Goal: Transaction & Acquisition: Purchase product/service

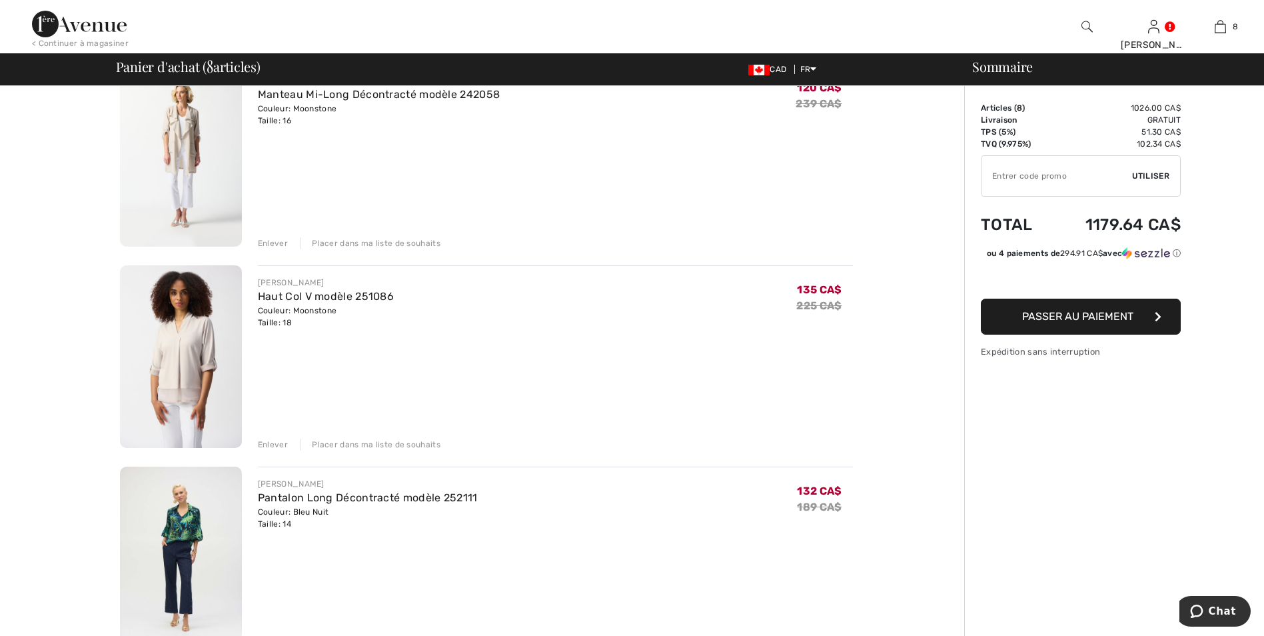
scroll to position [133, 0]
click at [317, 291] on link "Haut Col V modèle 251086" at bounding box center [326, 295] width 136 height 13
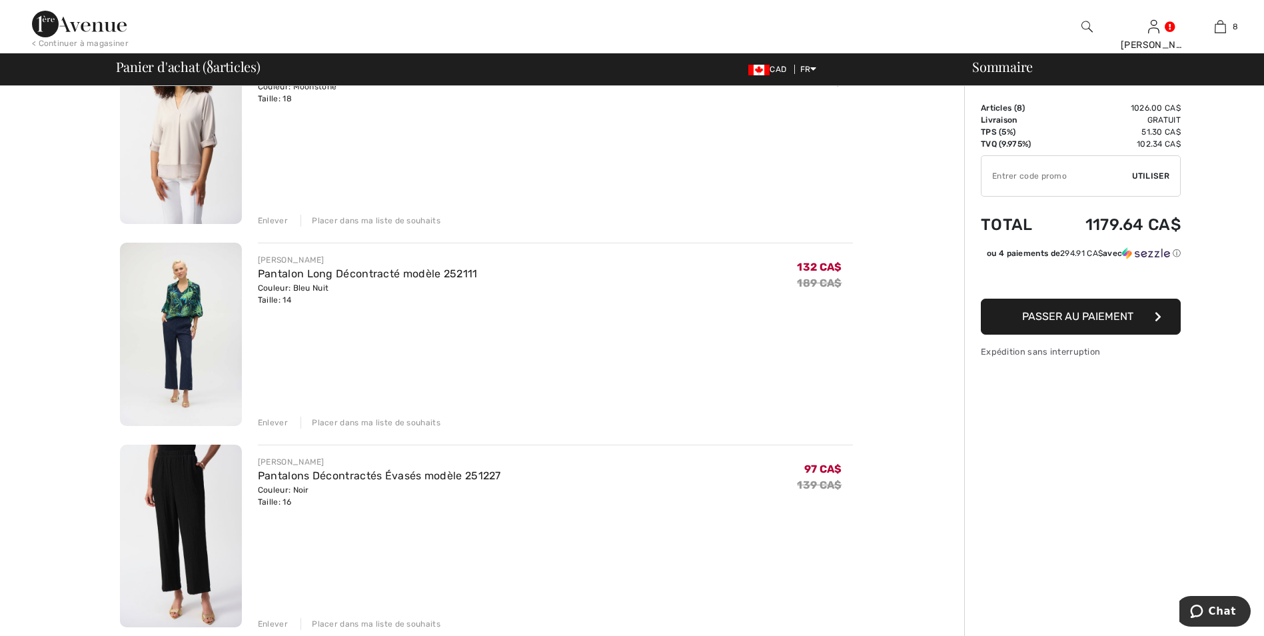
scroll to position [400, 0]
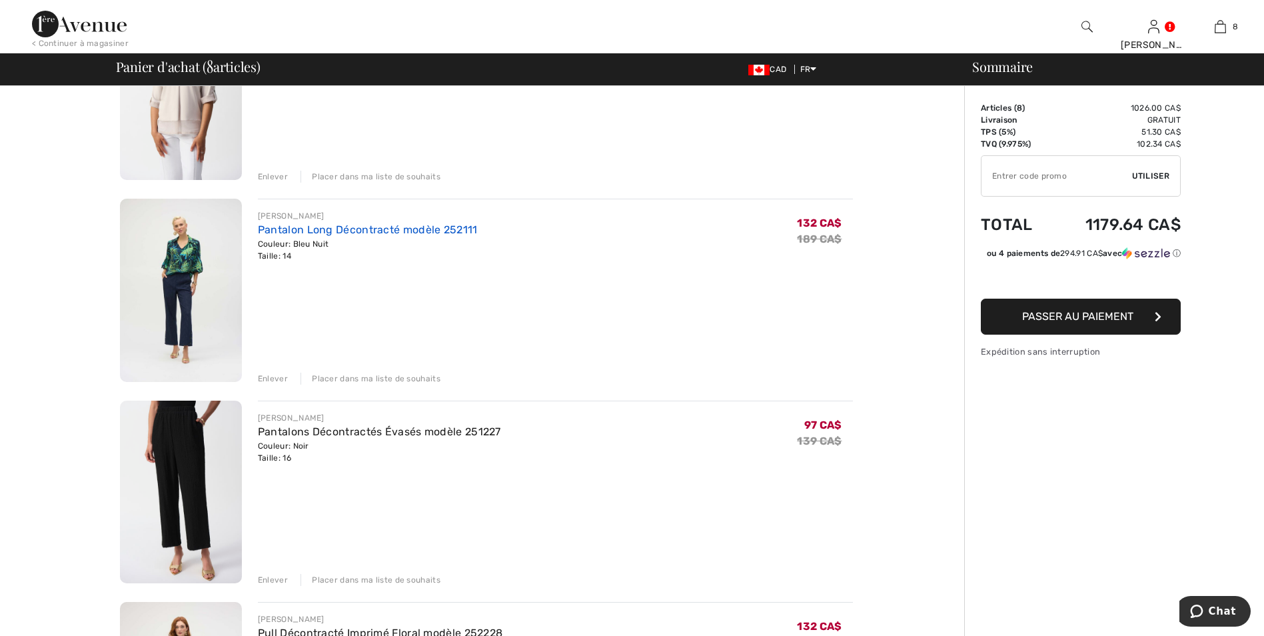
click at [382, 227] on link "Pantalon Long Décontracté modèle 252111" at bounding box center [368, 229] width 220 height 13
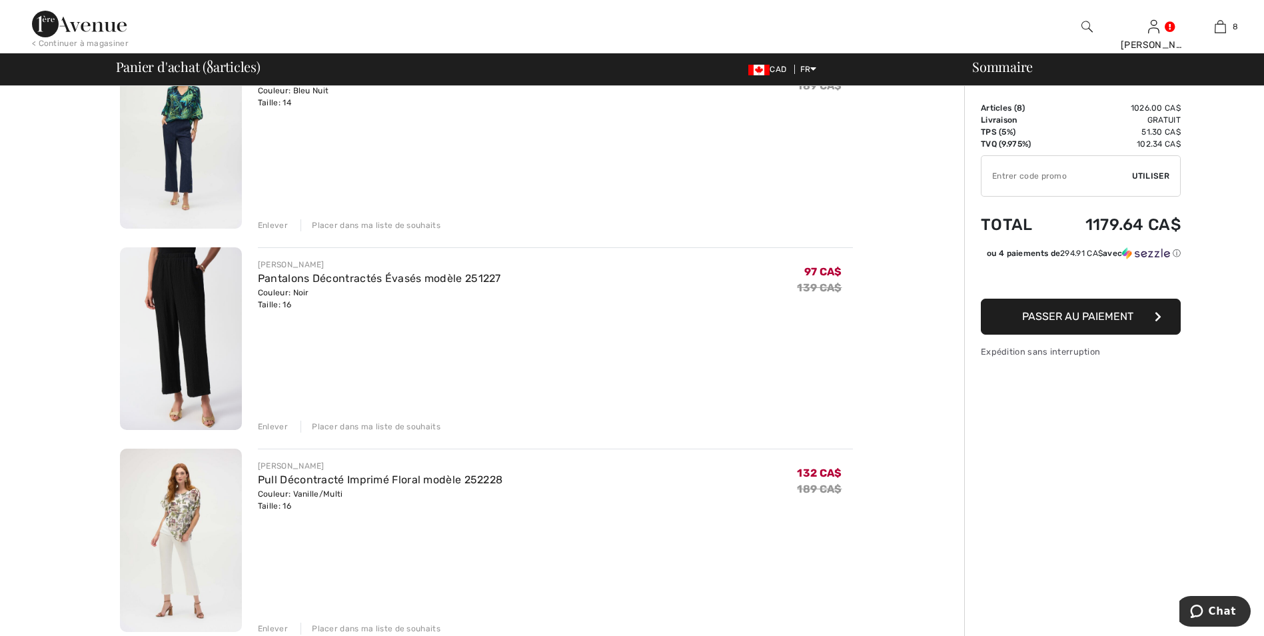
scroll to position [667, 0]
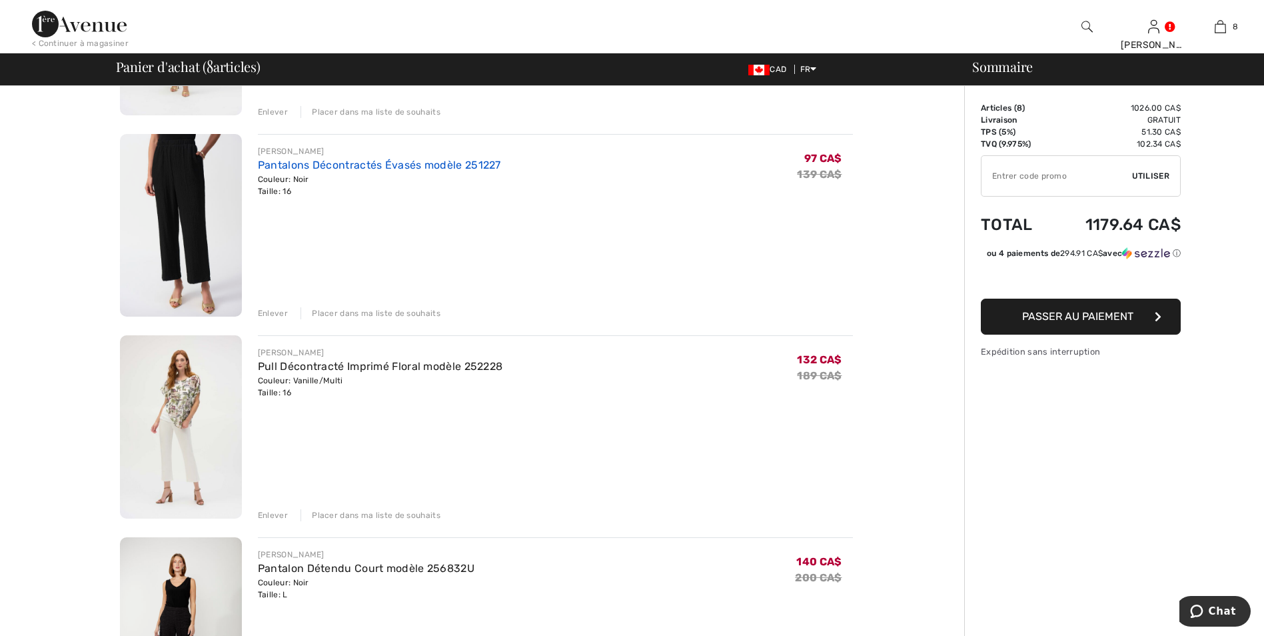
click at [349, 165] on link "Pantalons Décontractés Évasés modèle 251227" at bounding box center [379, 165] width 243 height 13
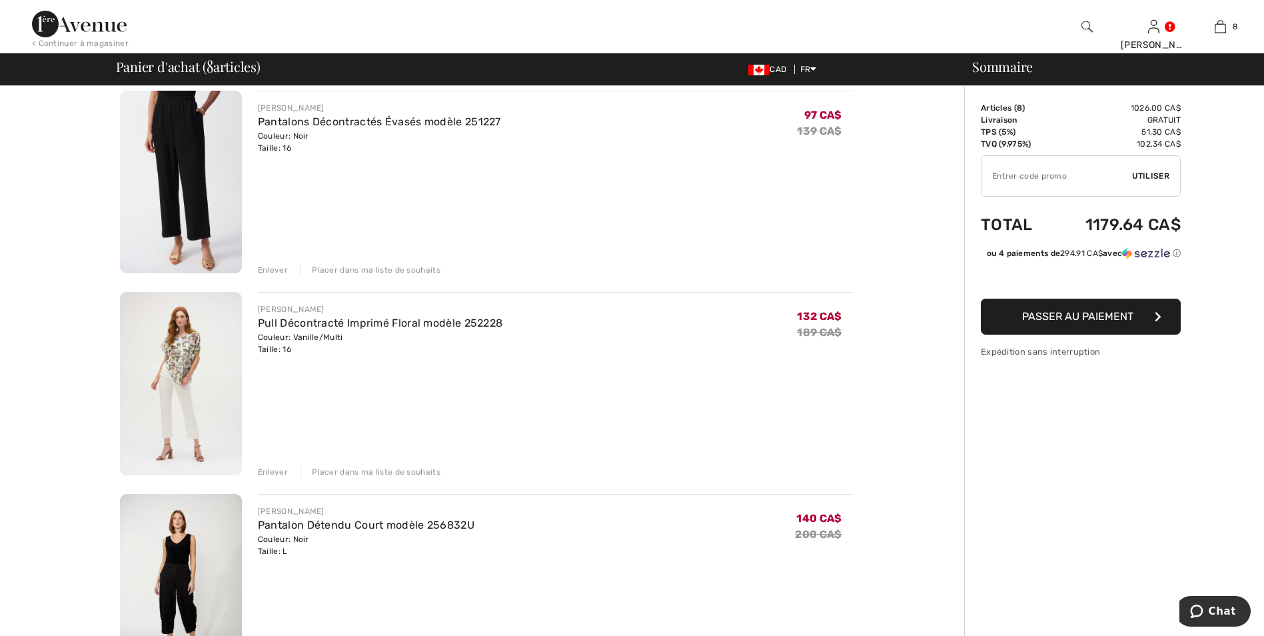
scroll to position [800, 0]
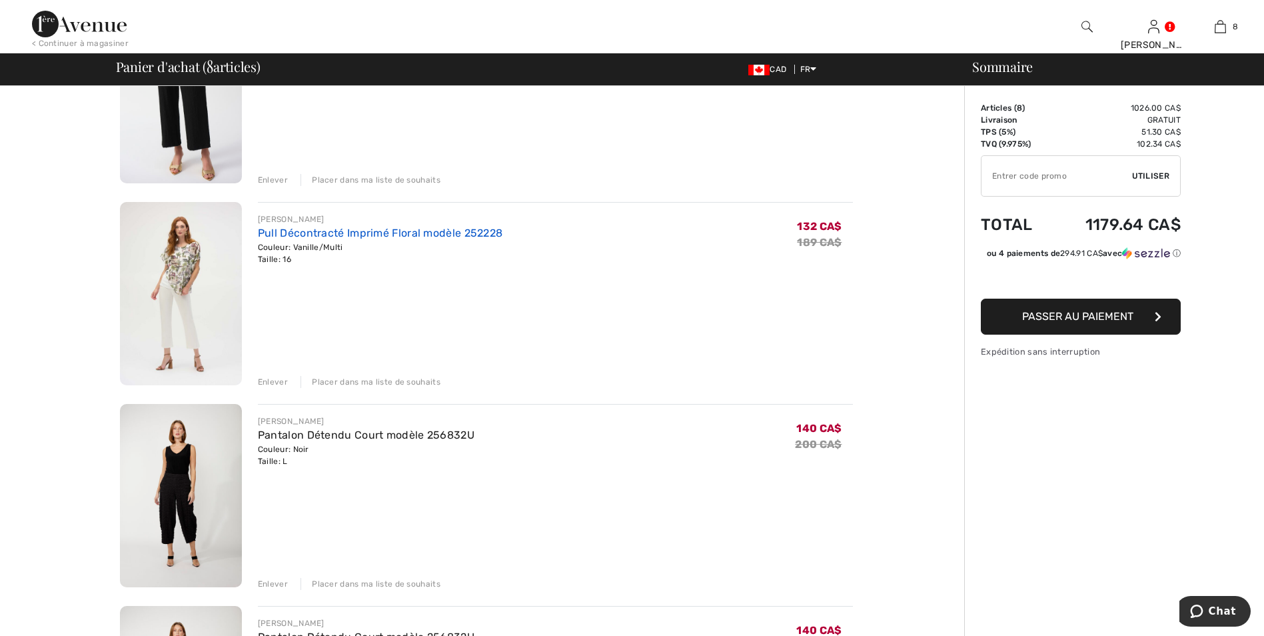
click at [341, 231] on link "Pull Décontracté Imprimé Floral modèle 252228" at bounding box center [380, 233] width 245 height 13
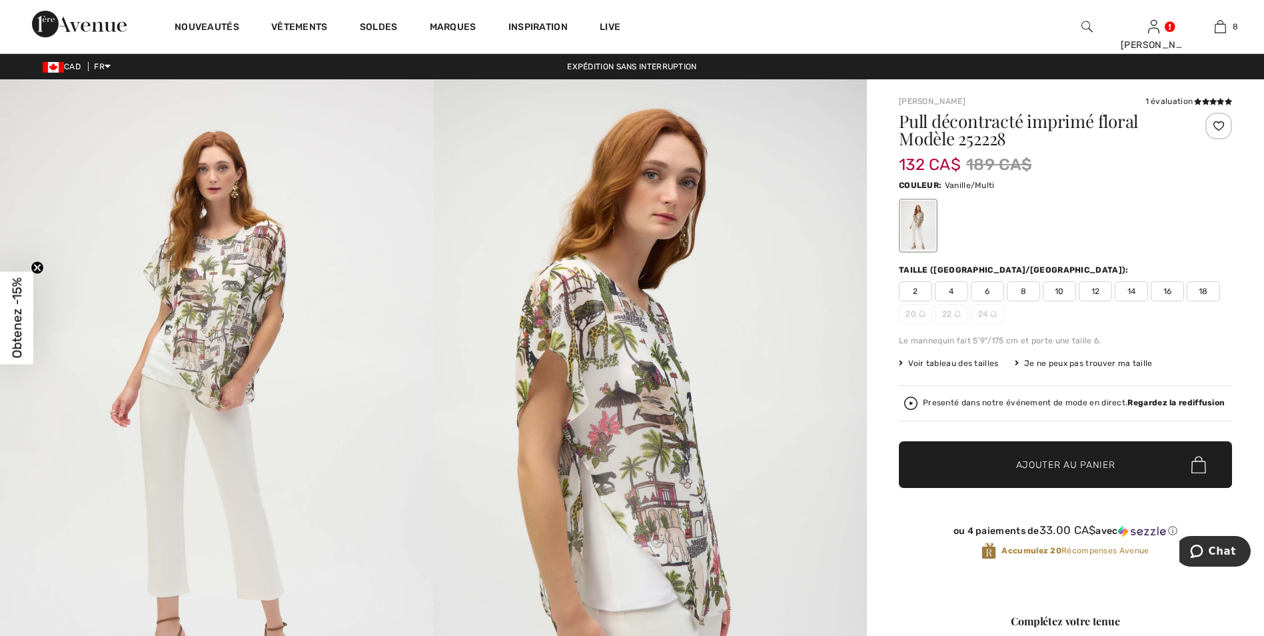
click at [1205, 287] on span "18" at bounding box center [1203, 291] width 33 height 20
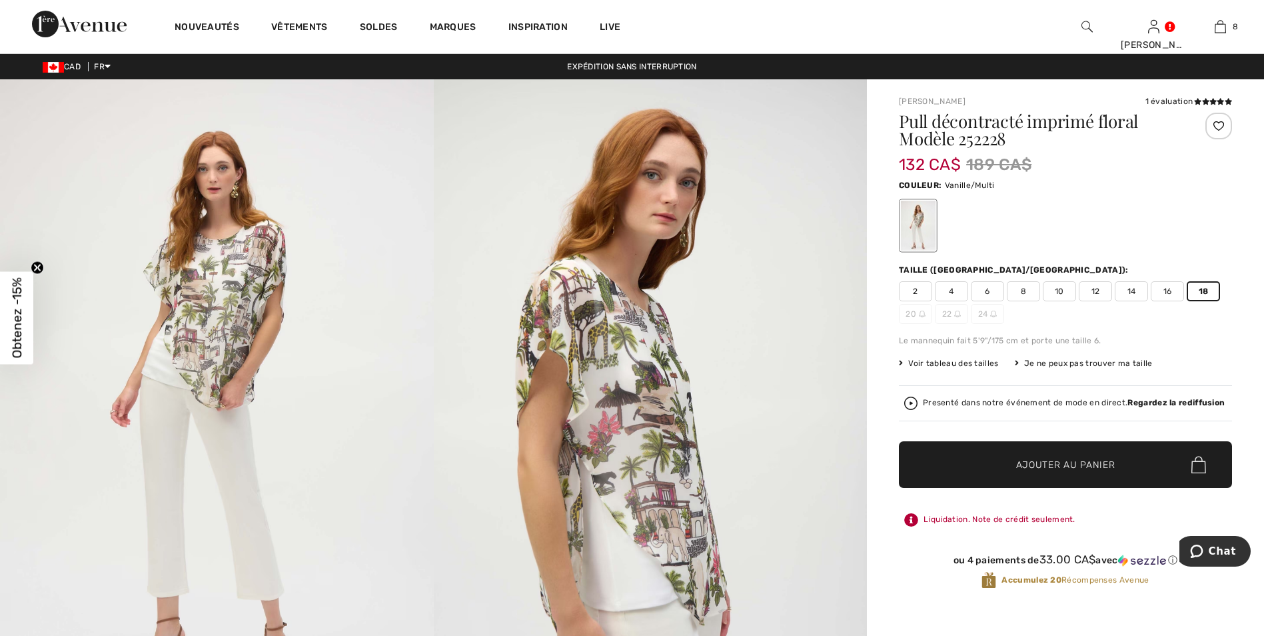
click at [1022, 457] on span "✔ Ajouté au panier Ajouter au panier" at bounding box center [1065, 464] width 333 height 47
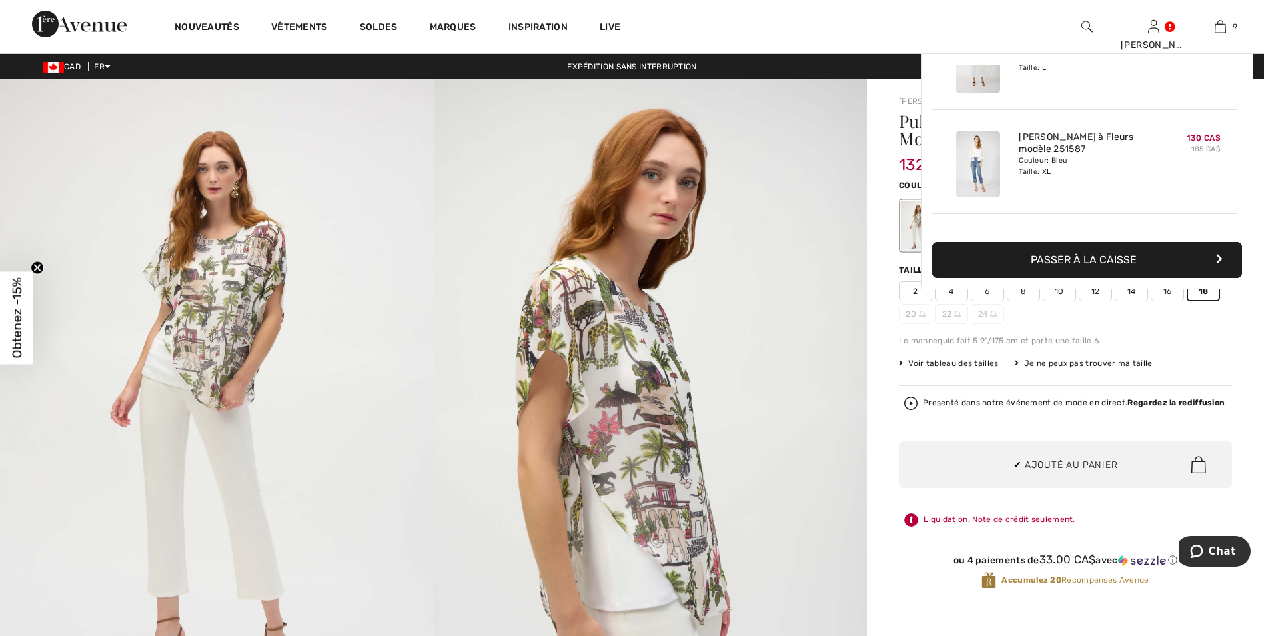
scroll to position [769, 0]
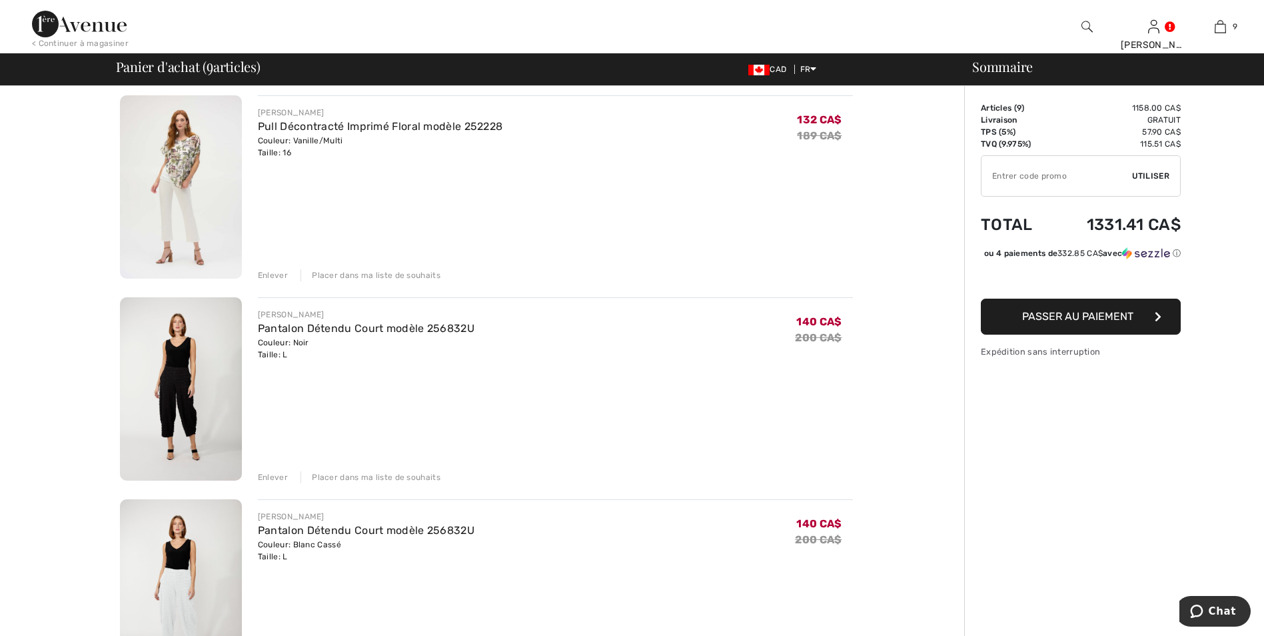
scroll to position [933, 0]
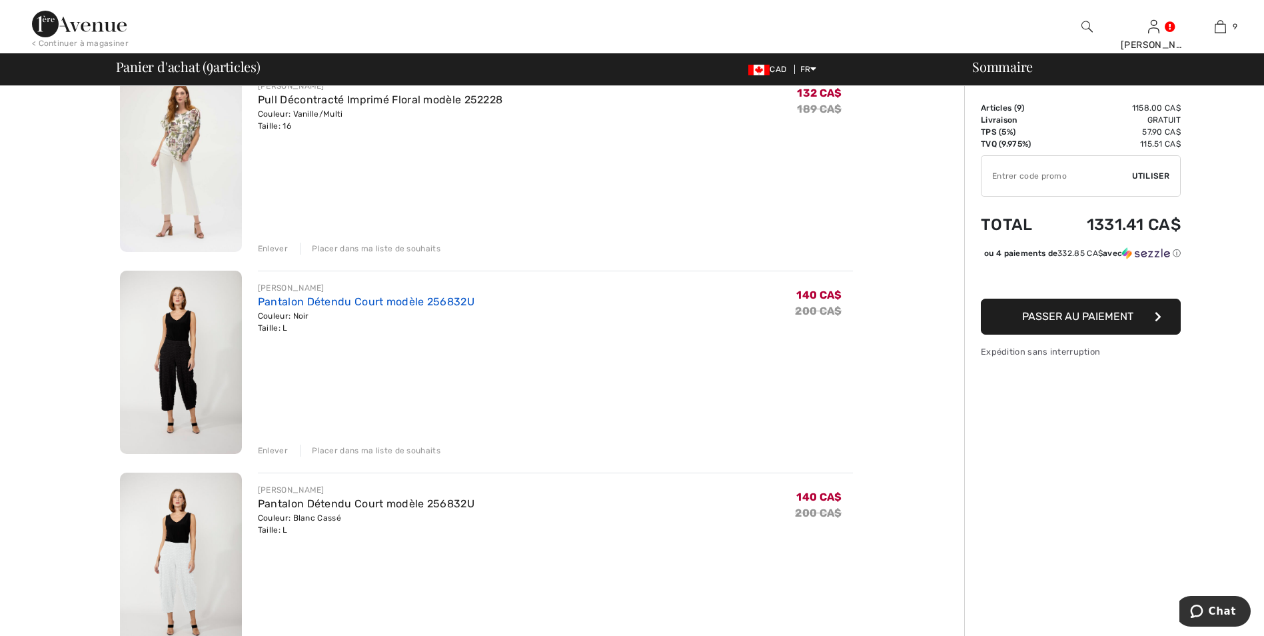
click at [371, 297] on link "Pantalon Détendu Court modèle 256832U" at bounding box center [366, 301] width 217 height 13
drag, startPoint x: 273, startPoint y: 447, endPoint x: 300, endPoint y: 439, distance: 28.5
click at [273, 447] on div "Enlever" at bounding box center [273, 451] width 30 height 12
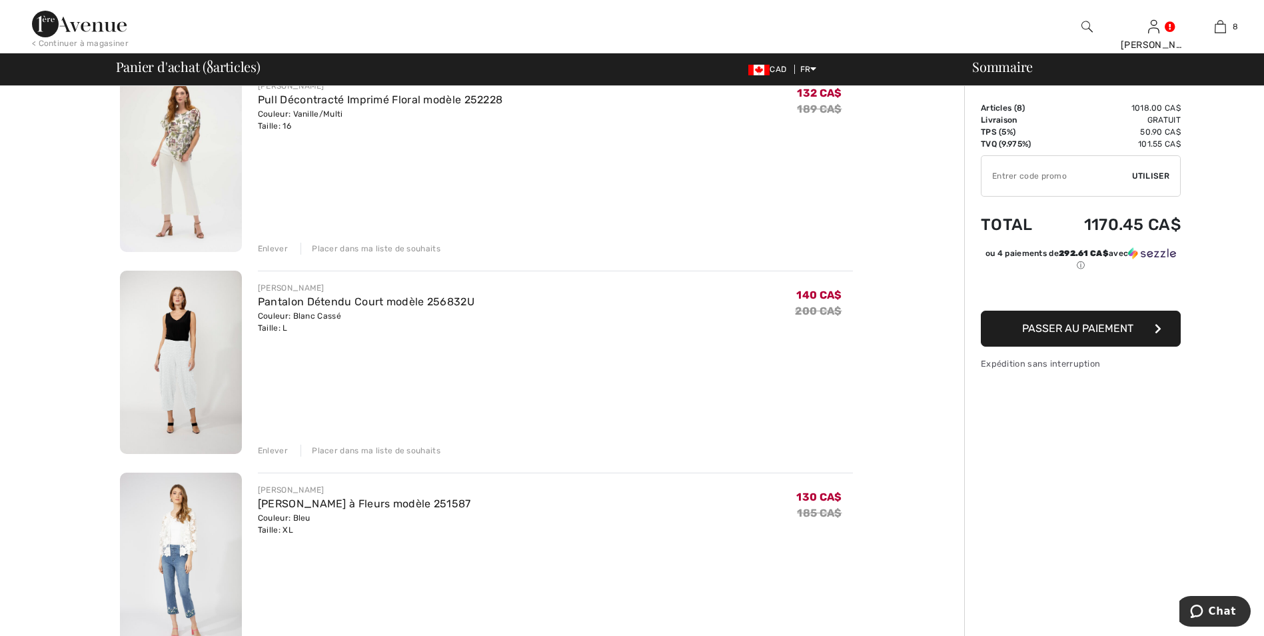
click at [269, 445] on div "Enlever" at bounding box center [273, 451] width 30 height 12
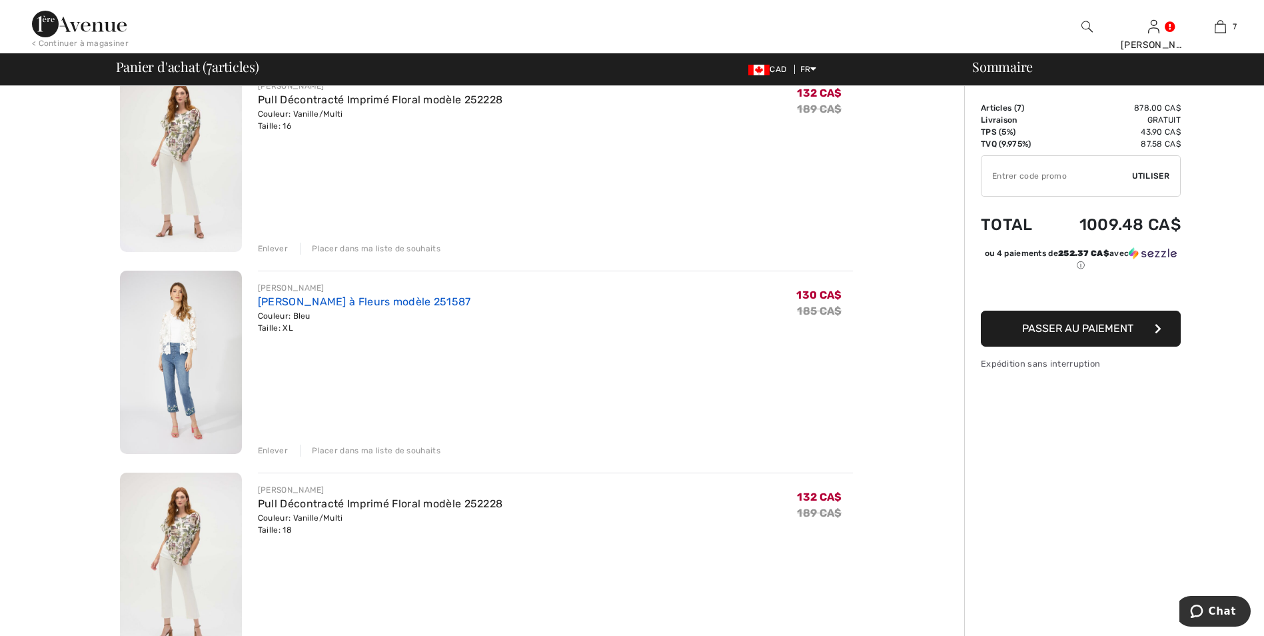
click at [347, 297] on link "Jeans Cropped à Fleurs modèle 251587" at bounding box center [364, 301] width 213 height 13
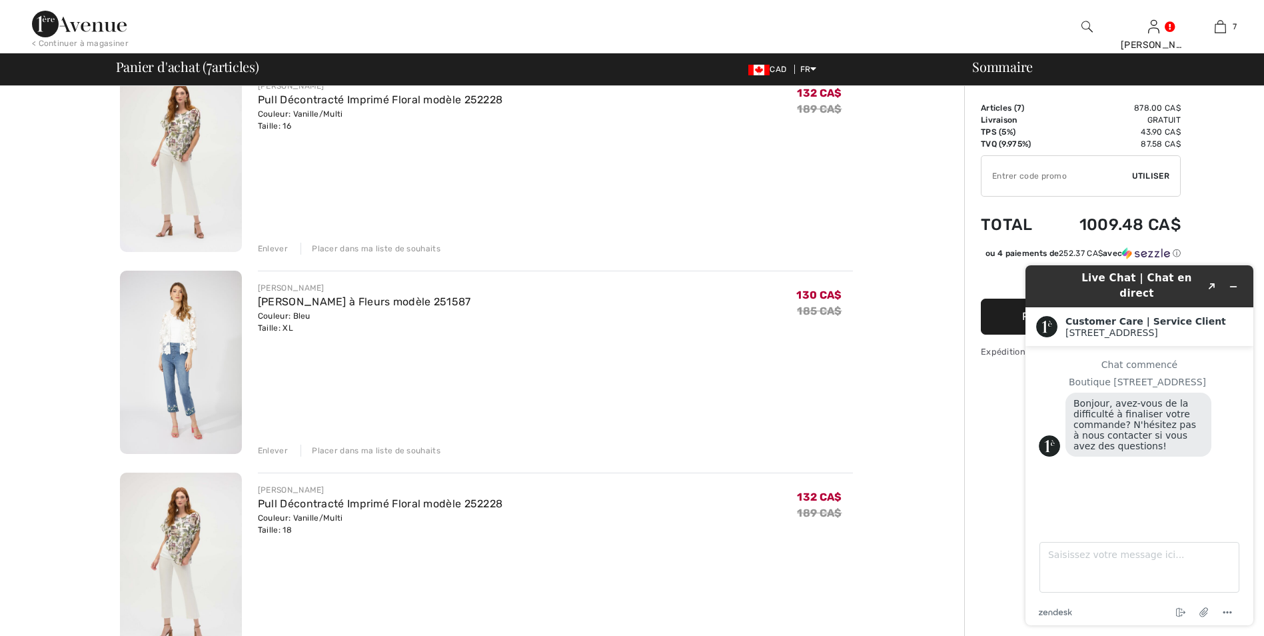
click at [267, 447] on div "Enlever" at bounding box center [273, 451] width 30 height 12
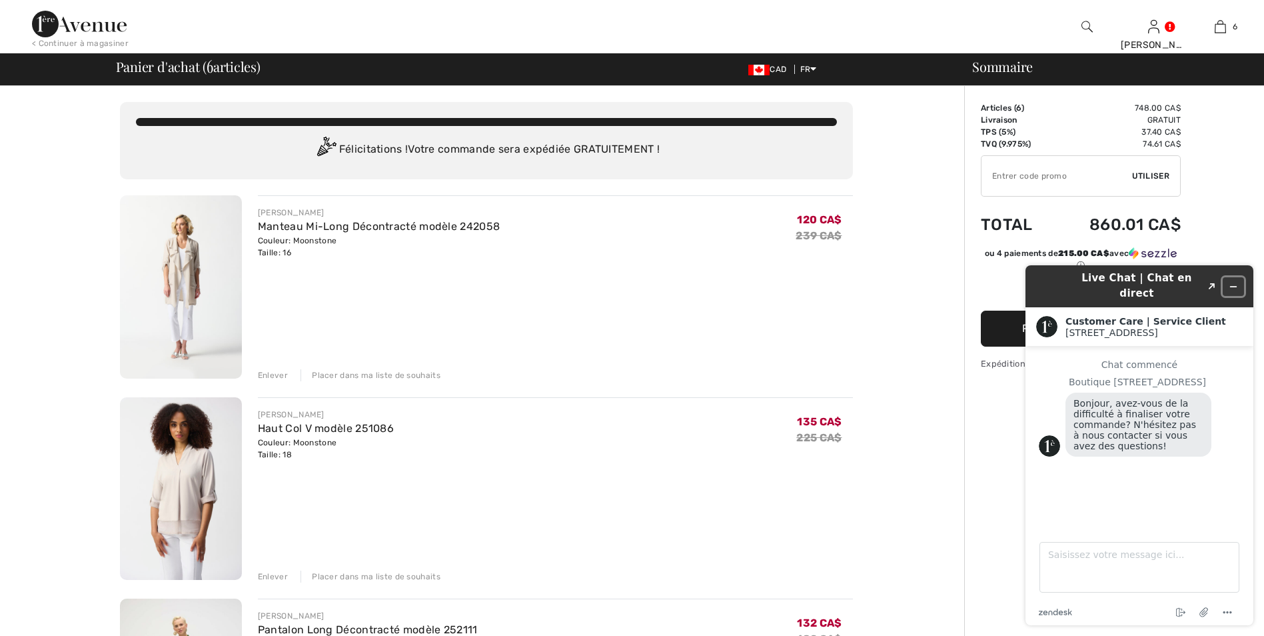
click at [1234, 282] on icon "Réduire le widget" at bounding box center [1233, 286] width 9 height 9
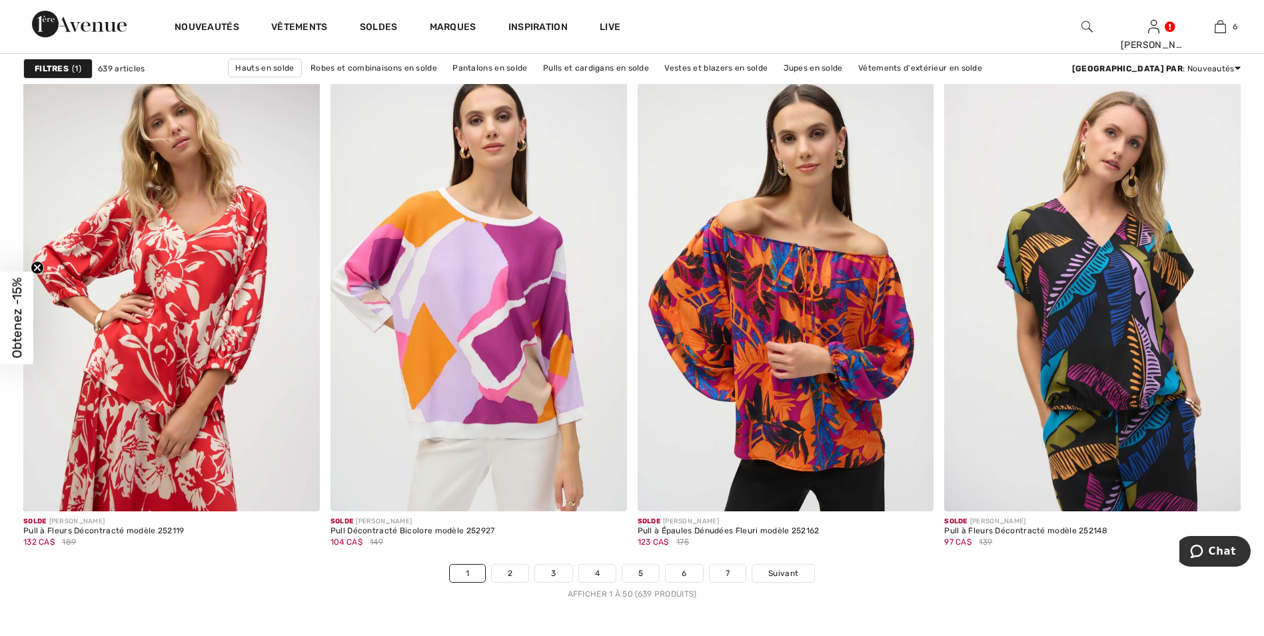
scroll to position [7332, 0]
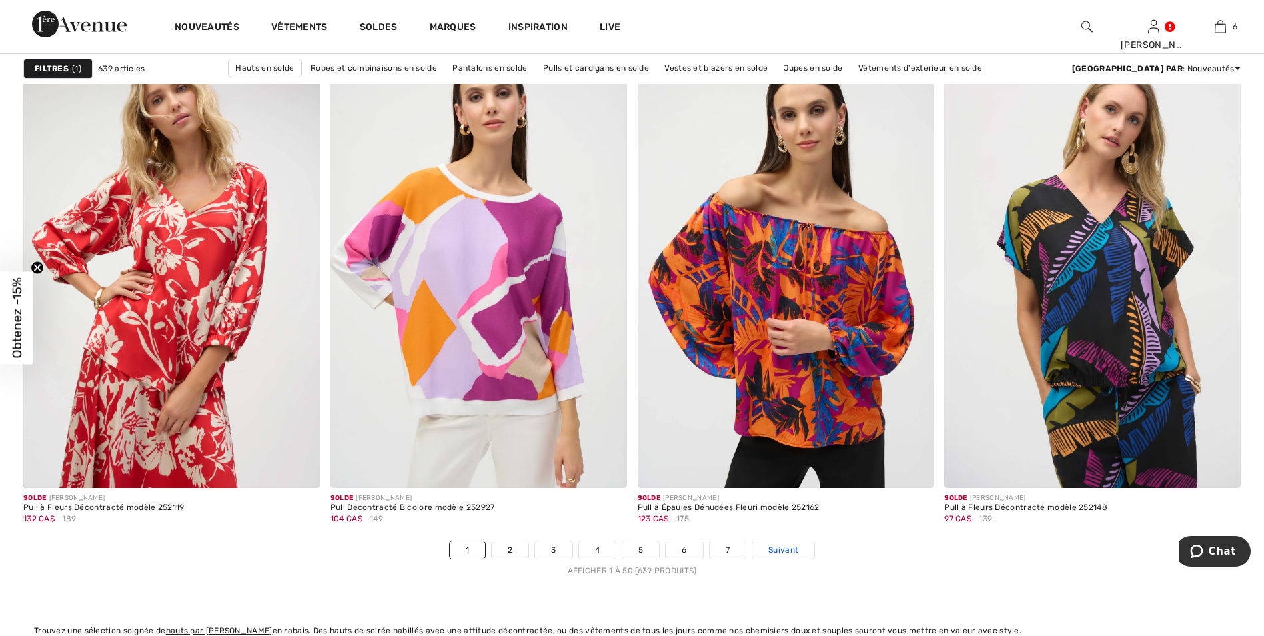
click at [782, 544] on span "Suivant" at bounding box center [784, 550] width 30 height 12
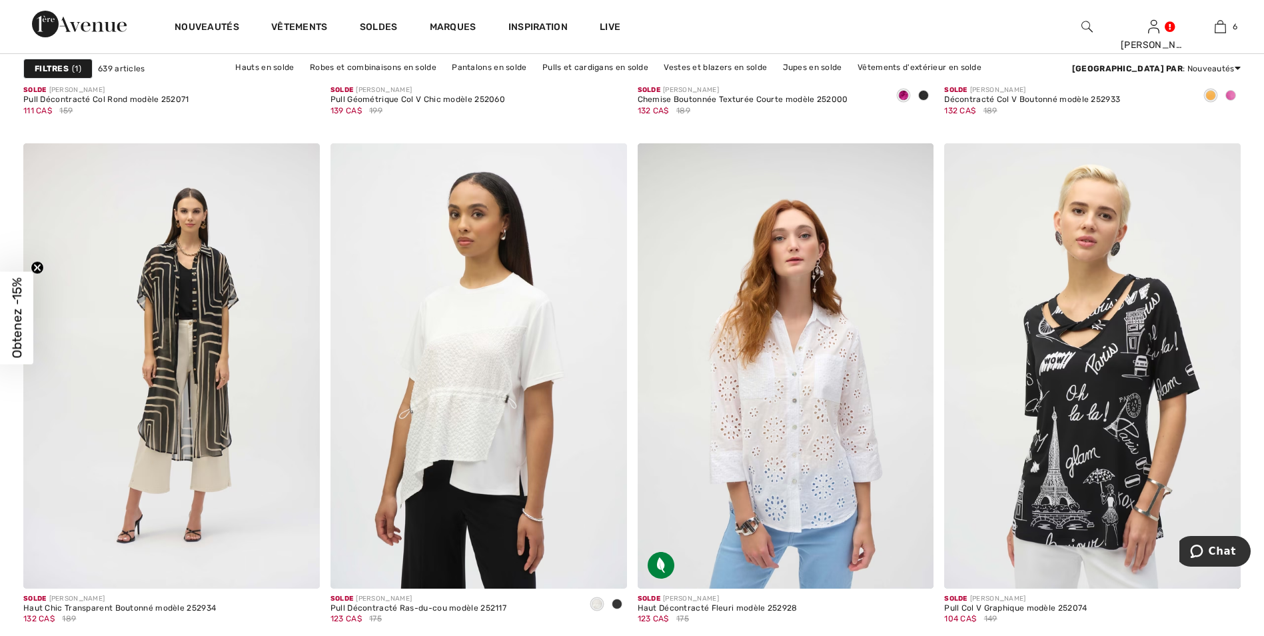
scroll to position [1600, 0]
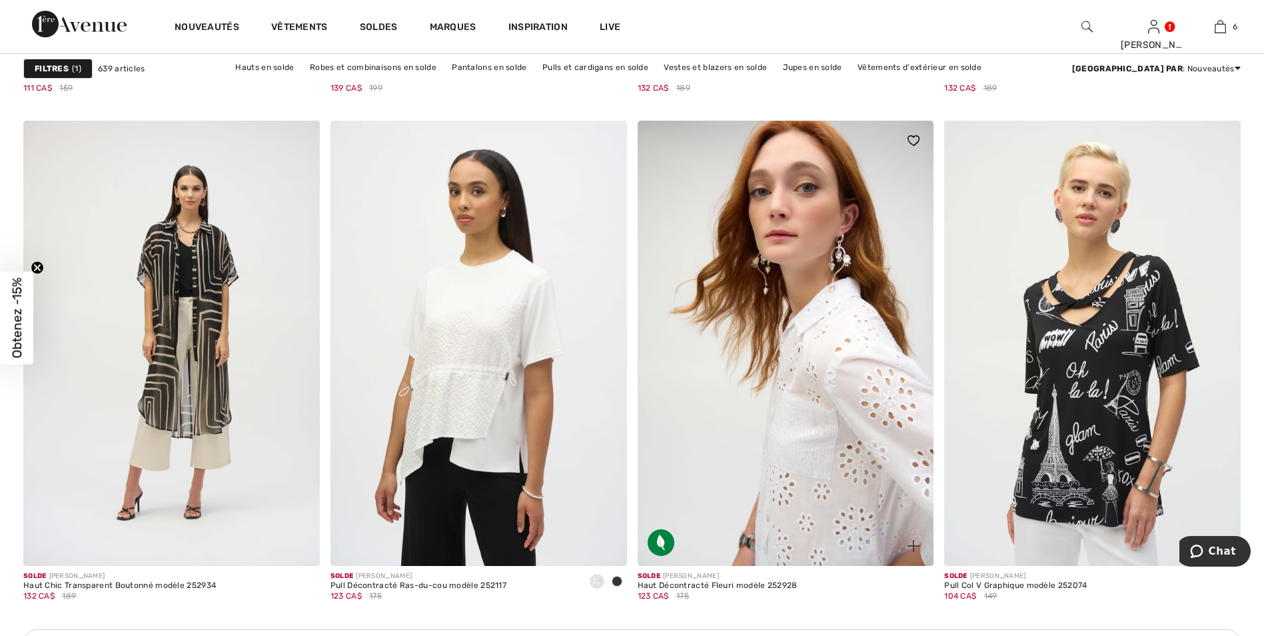
click at [837, 386] on img at bounding box center [786, 343] width 297 height 445
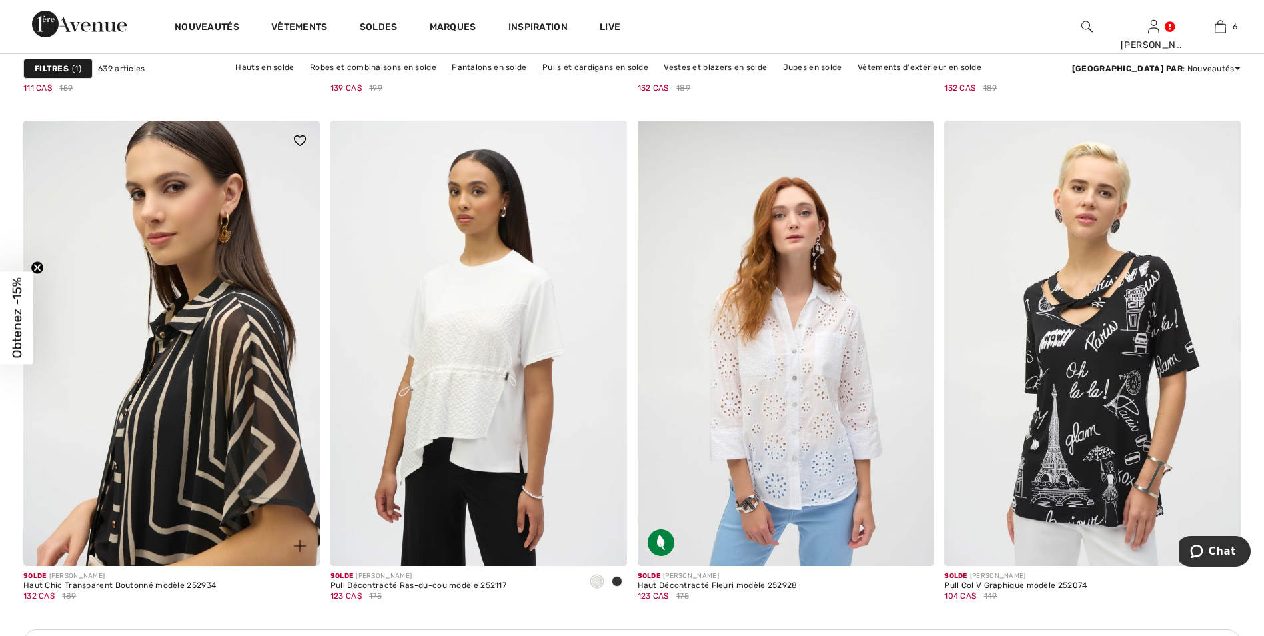
click at [212, 380] on img at bounding box center [171, 343] width 297 height 445
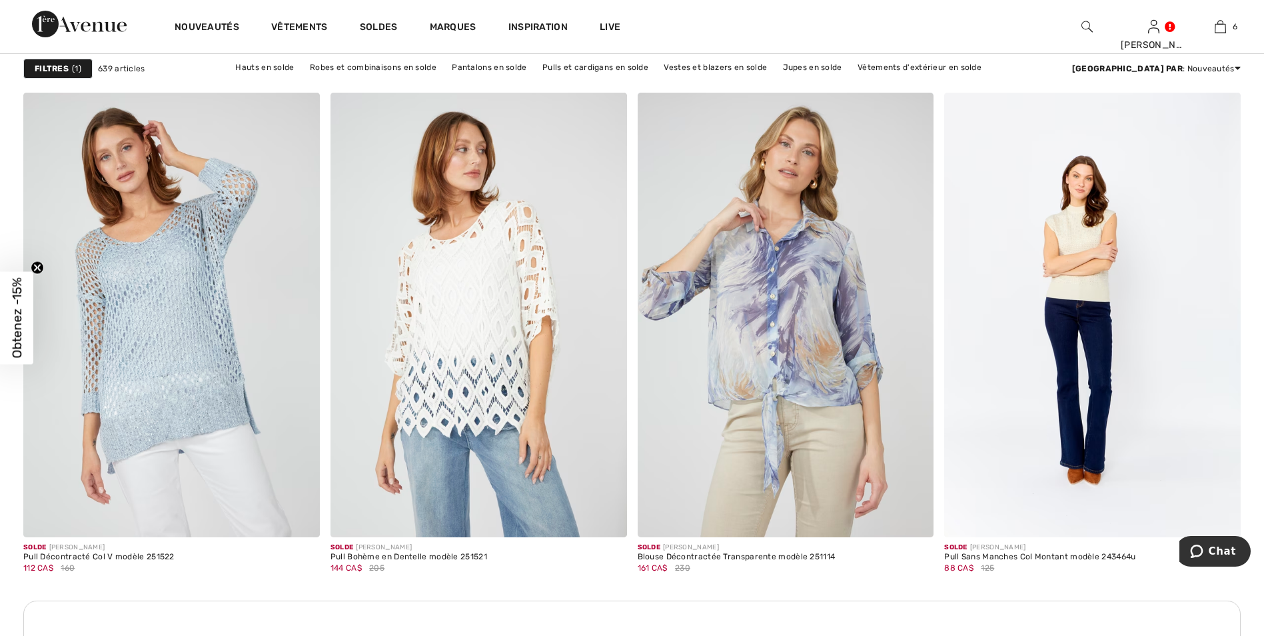
scroll to position [5599, 0]
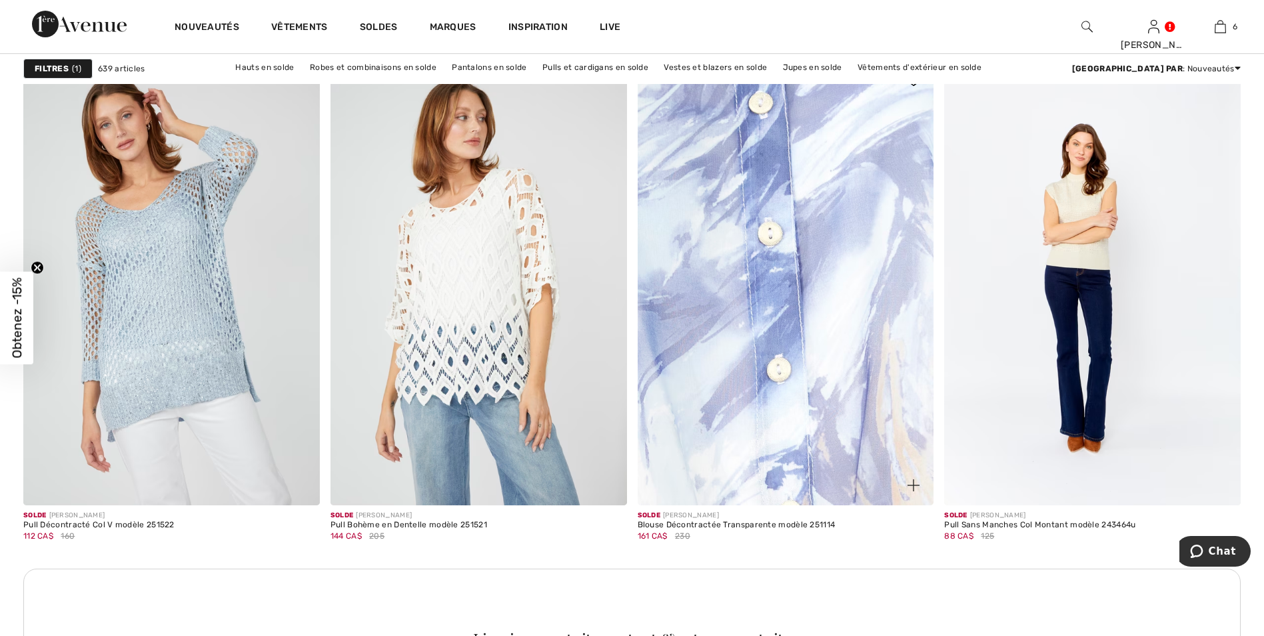
click at [807, 279] on img at bounding box center [786, 283] width 297 height 445
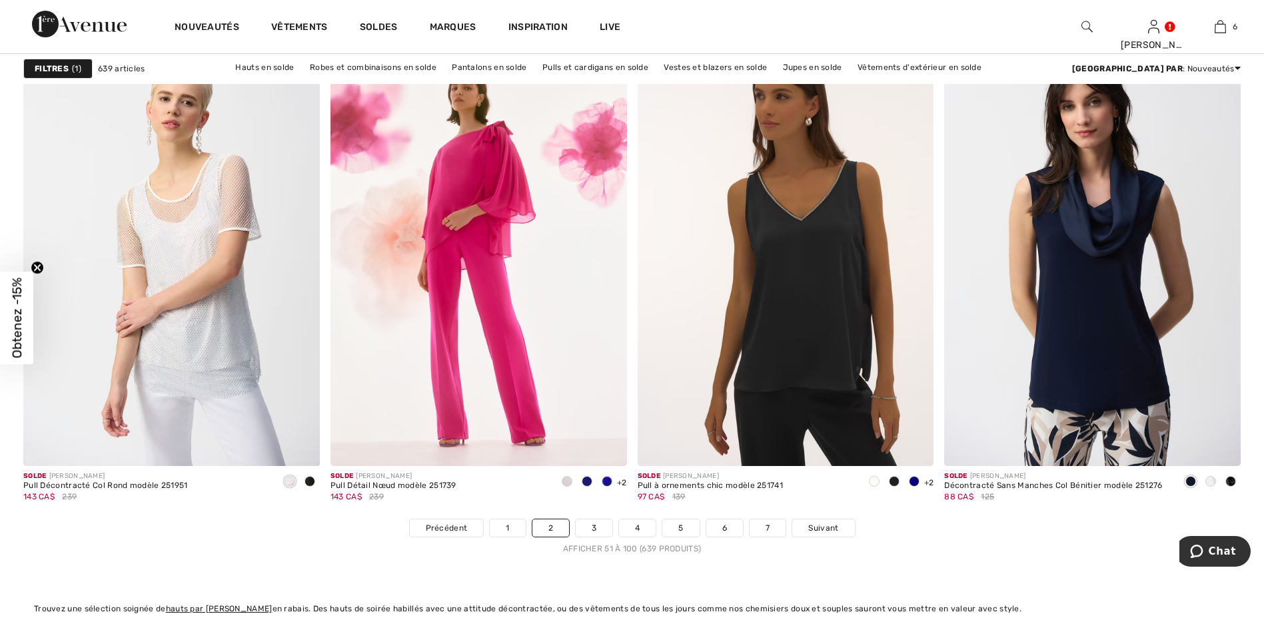
scroll to position [7332, 0]
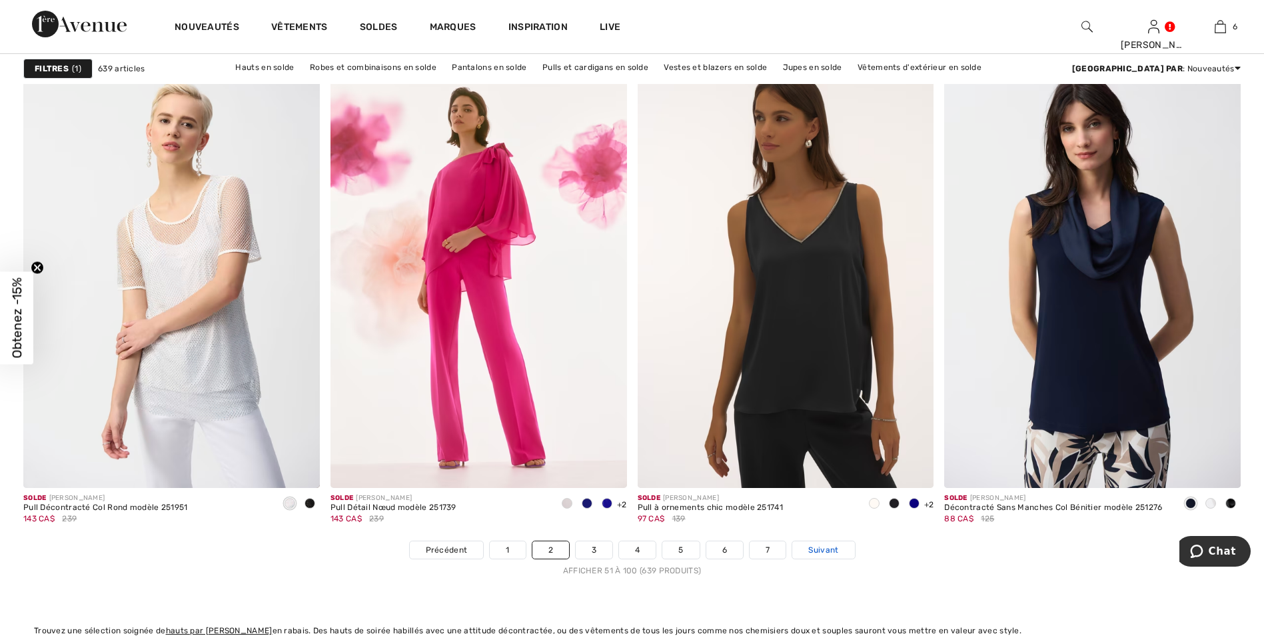
click at [837, 548] on span "Suivant" at bounding box center [824, 550] width 30 height 12
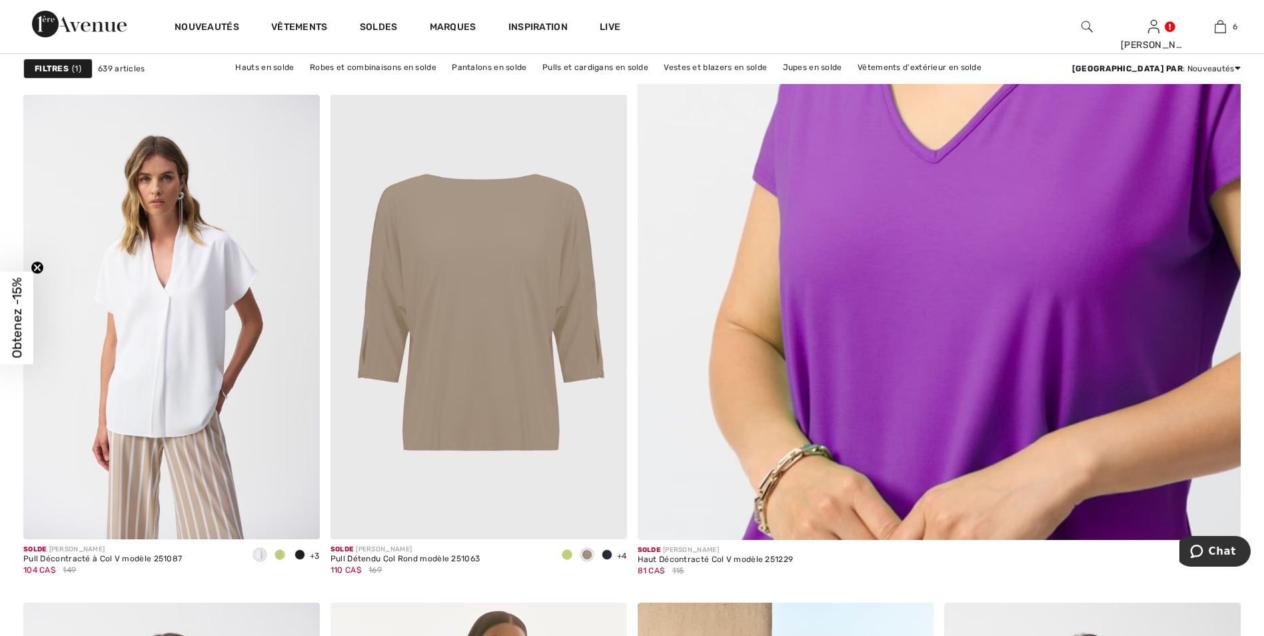
scroll to position [600, 0]
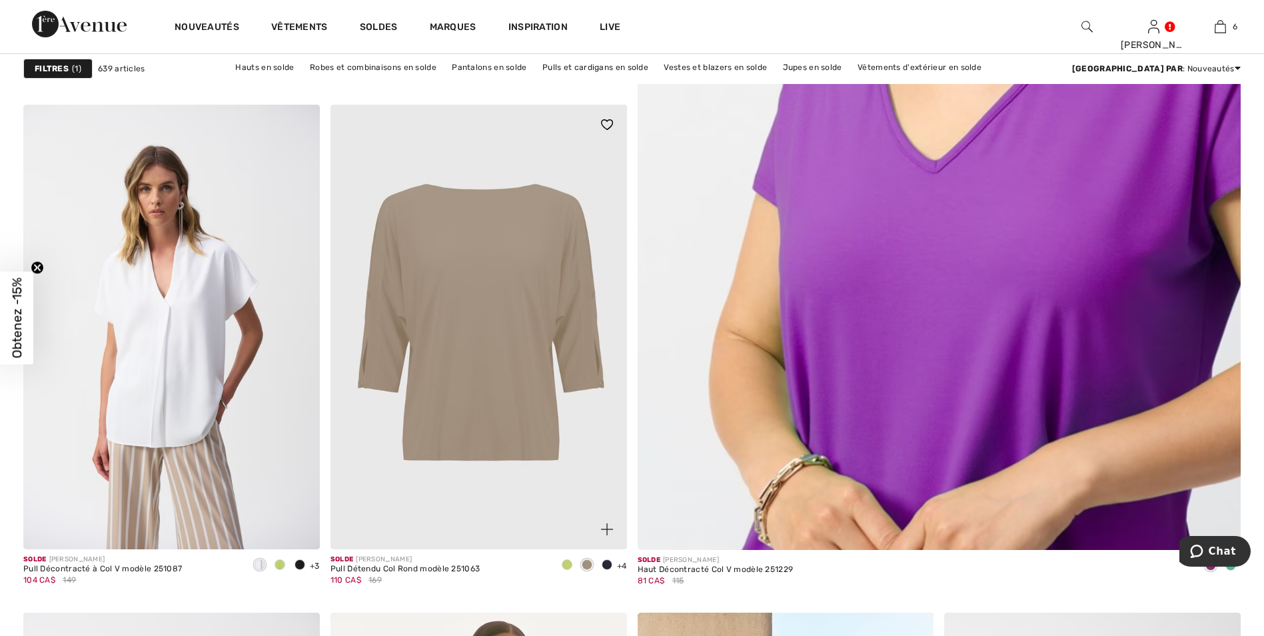
click at [563, 562] on span at bounding box center [567, 564] width 11 height 11
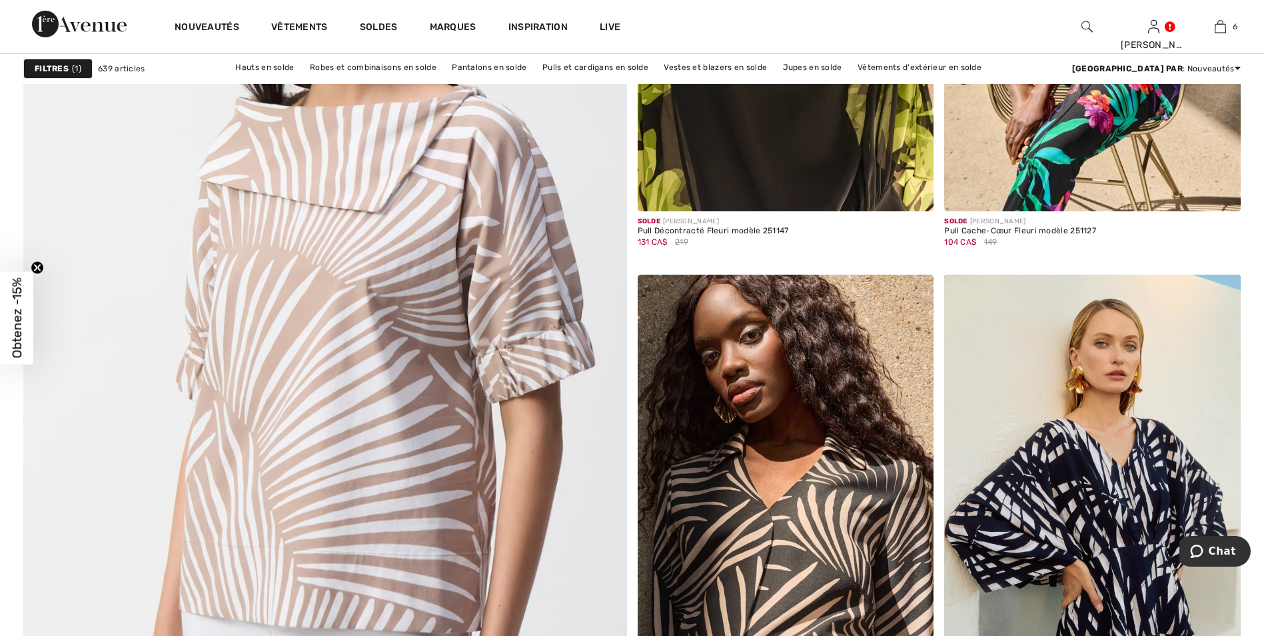
scroll to position [4399, 0]
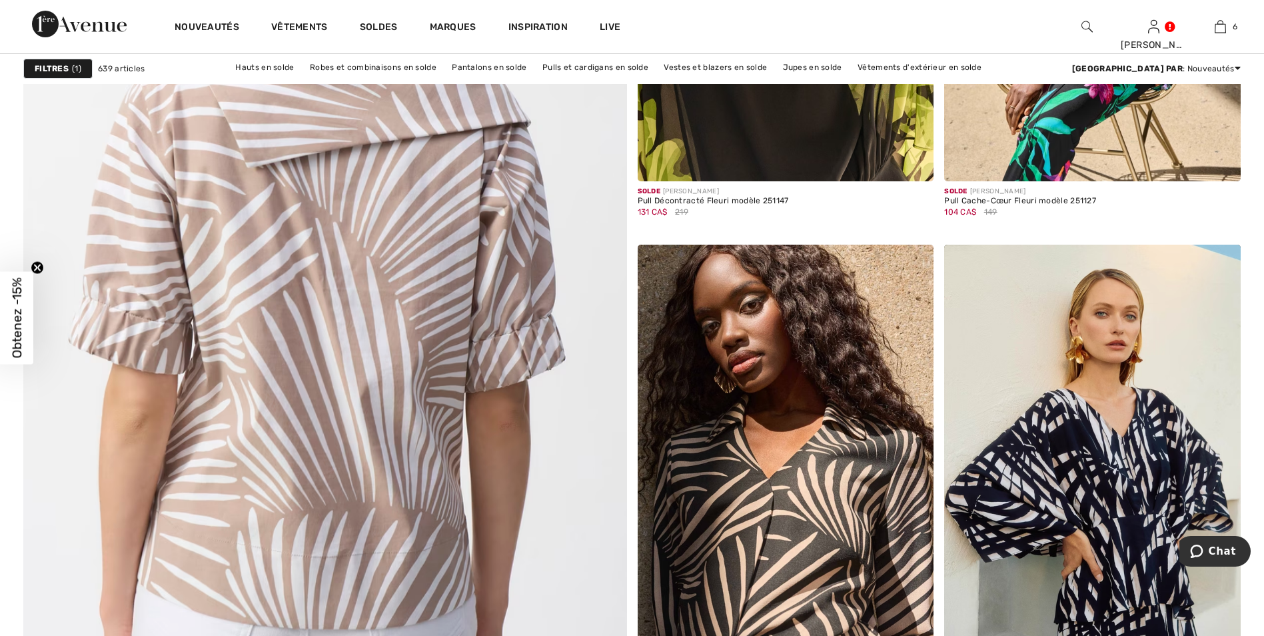
click at [355, 277] on img at bounding box center [325, 280] width 725 height 1086
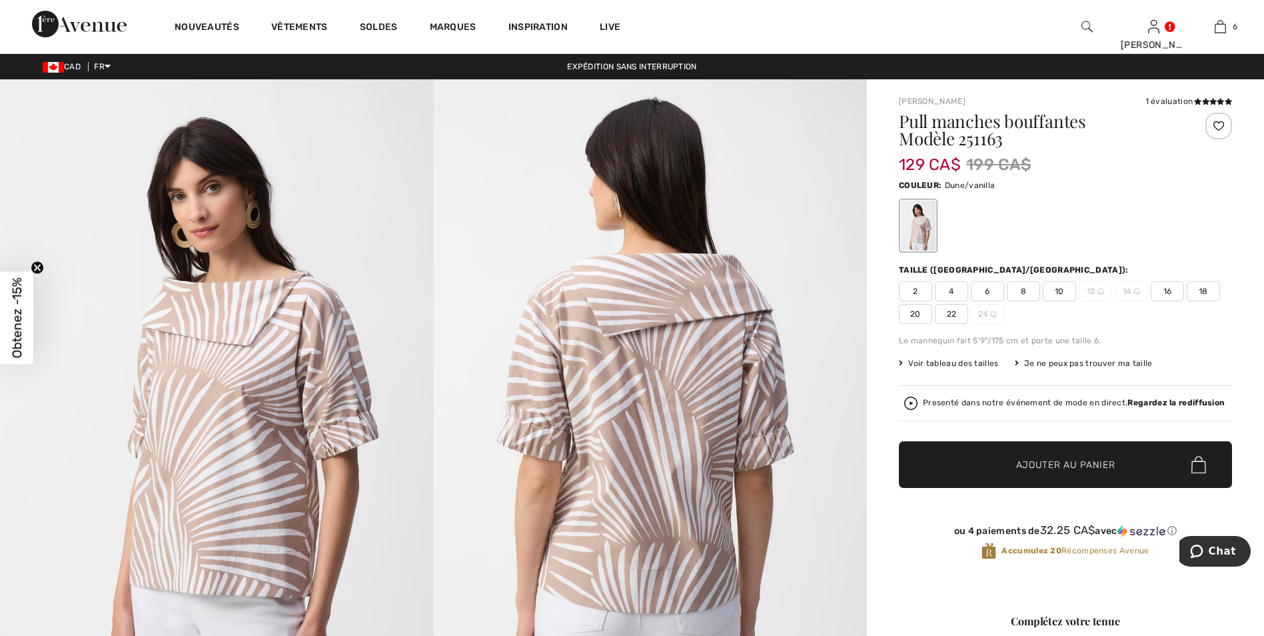
click at [1208, 289] on span "18" at bounding box center [1203, 291] width 33 height 20
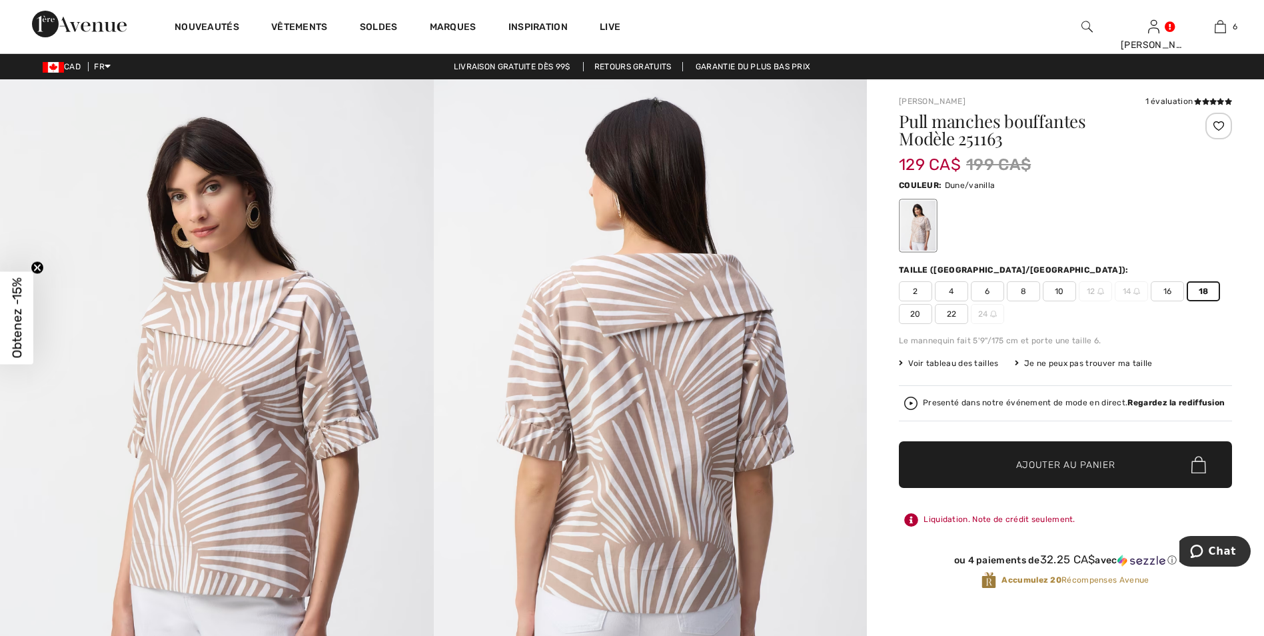
click at [1039, 461] on span "Ajouter au panier" at bounding box center [1065, 465] width 99 height 14
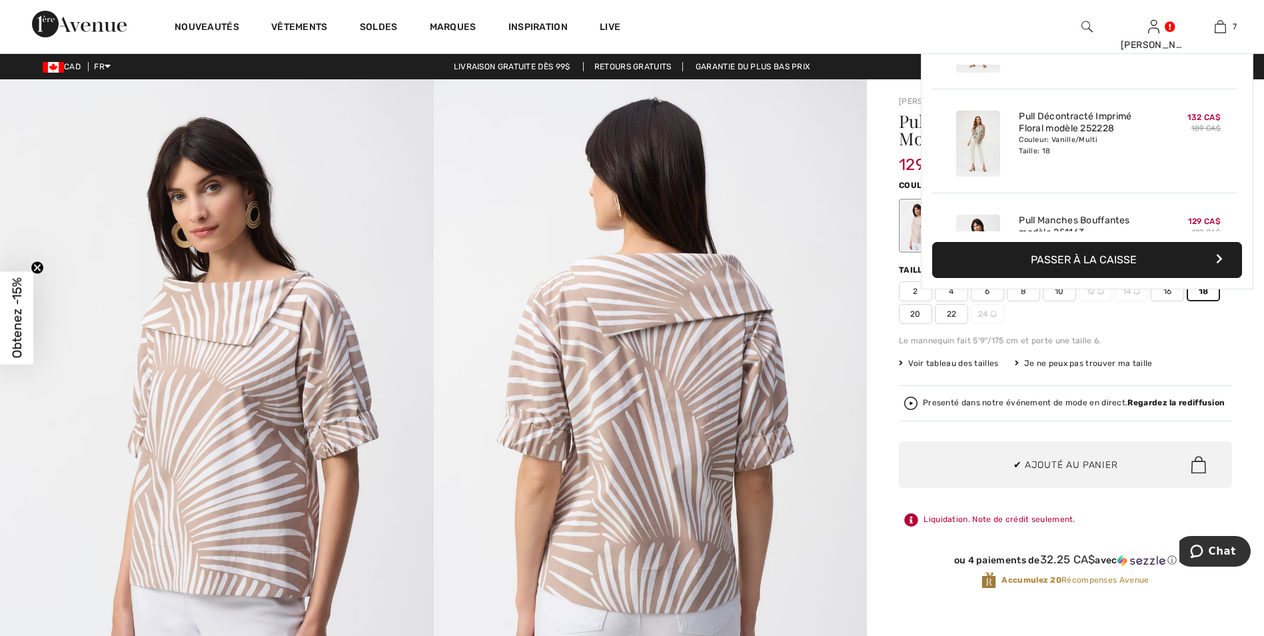
scroll to position [561, 0]
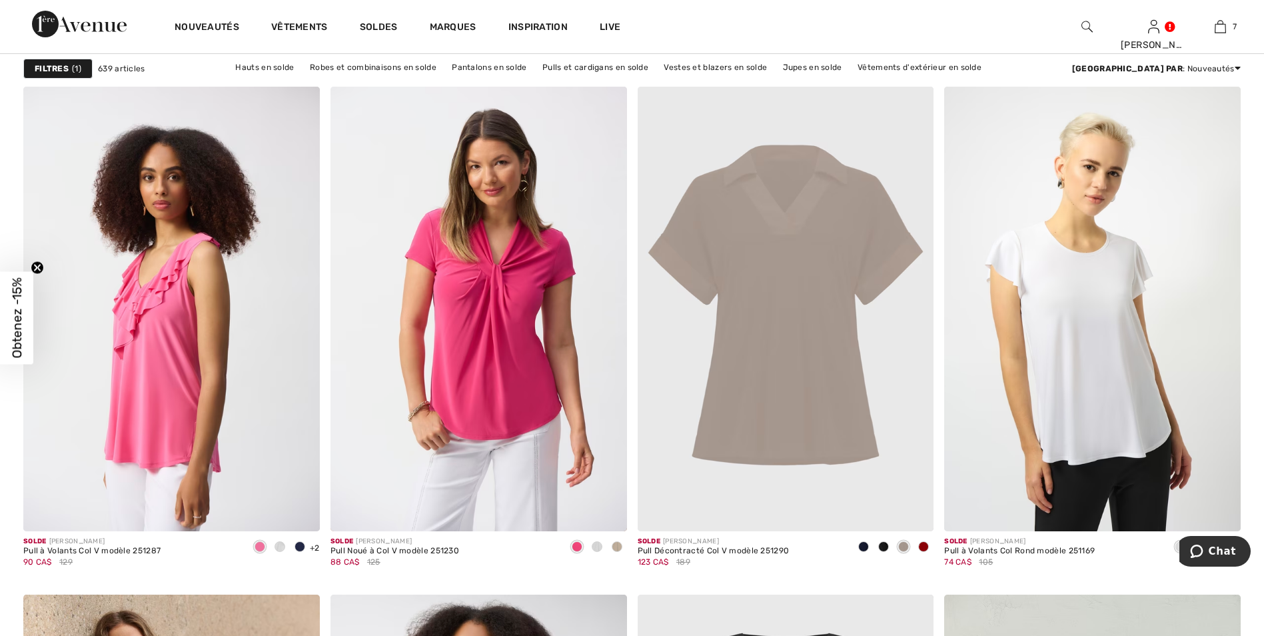
scroll to position [5066, 0]
click at [883, 544] on span at bounding box center [884, 546] width 11 height 11
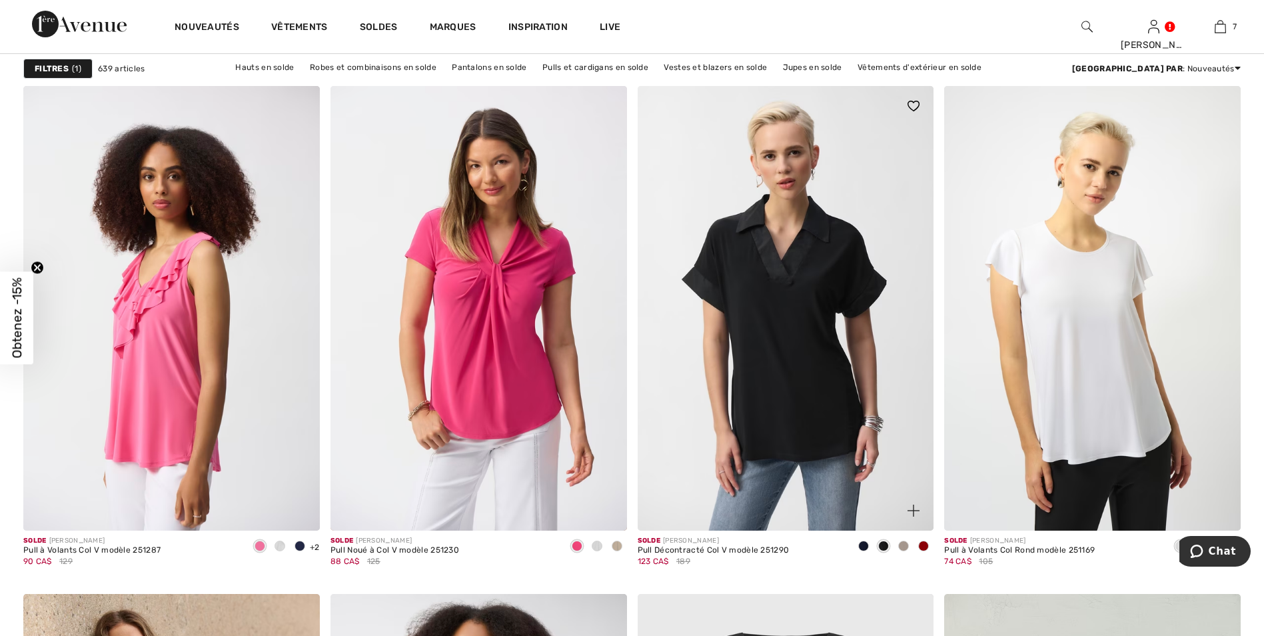
click at [905, 546] on span at bounding box center [904, 546] width 11 height 11
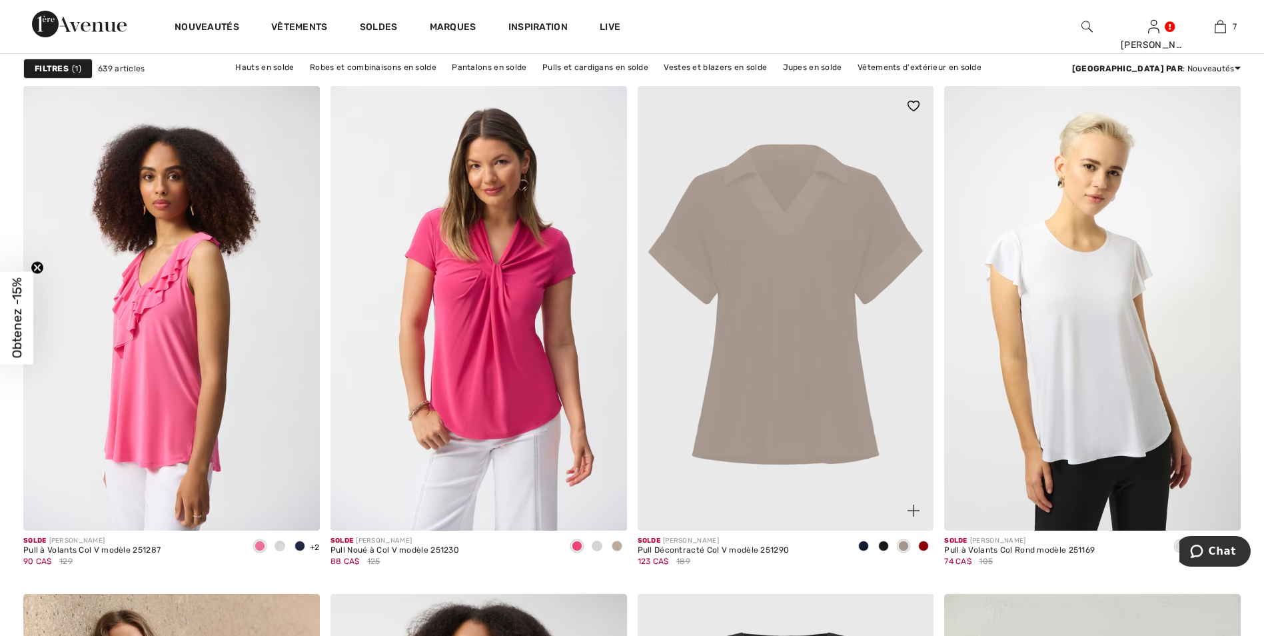
click at [924, 544] on span at bounding box center [923, 546] width 11 height 11
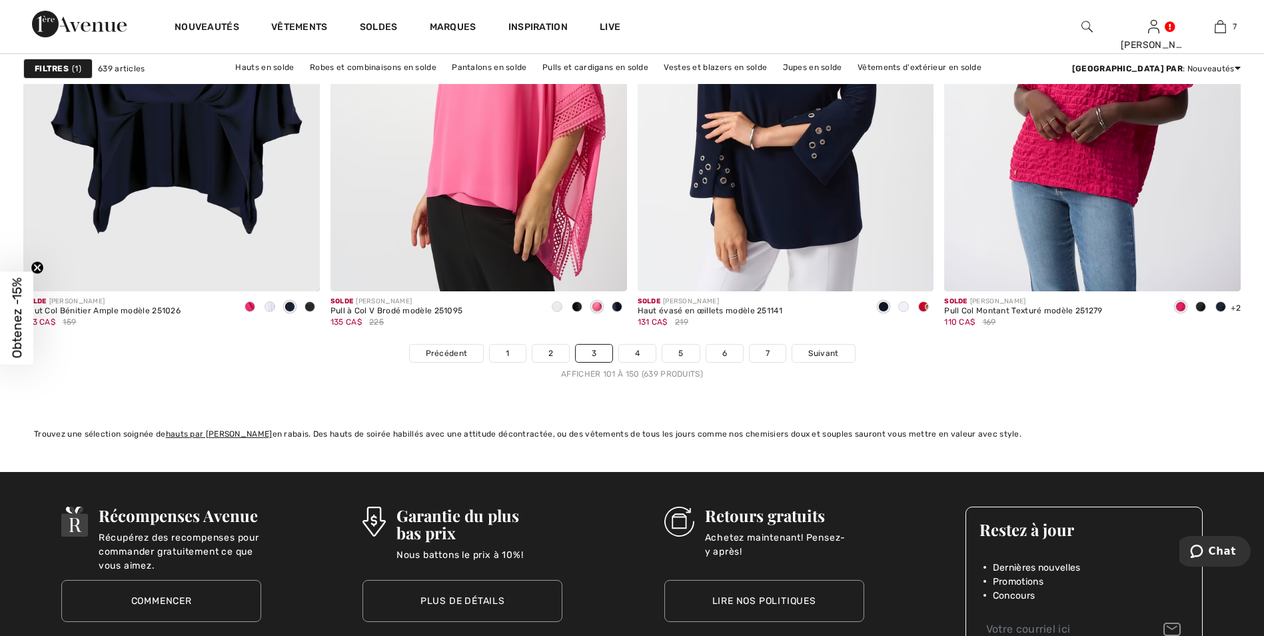
scroll to position [7532, 0]
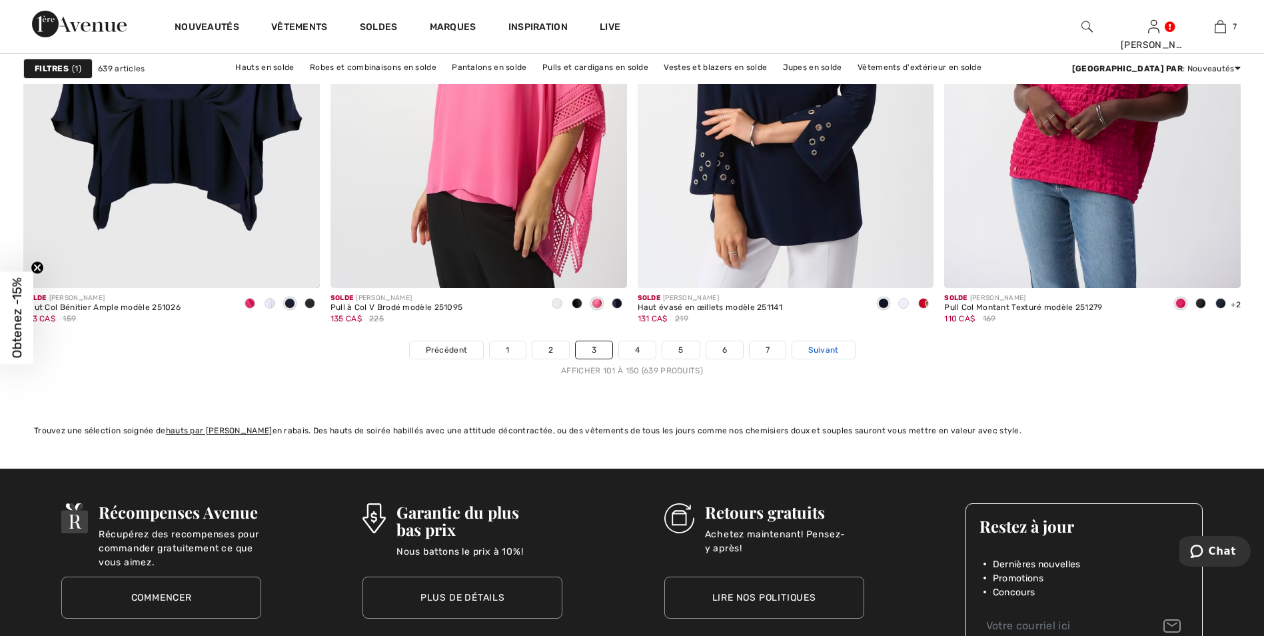
click at [834, 347] on span "Suivant" at bounding box center [824, 350] width 30 height 12
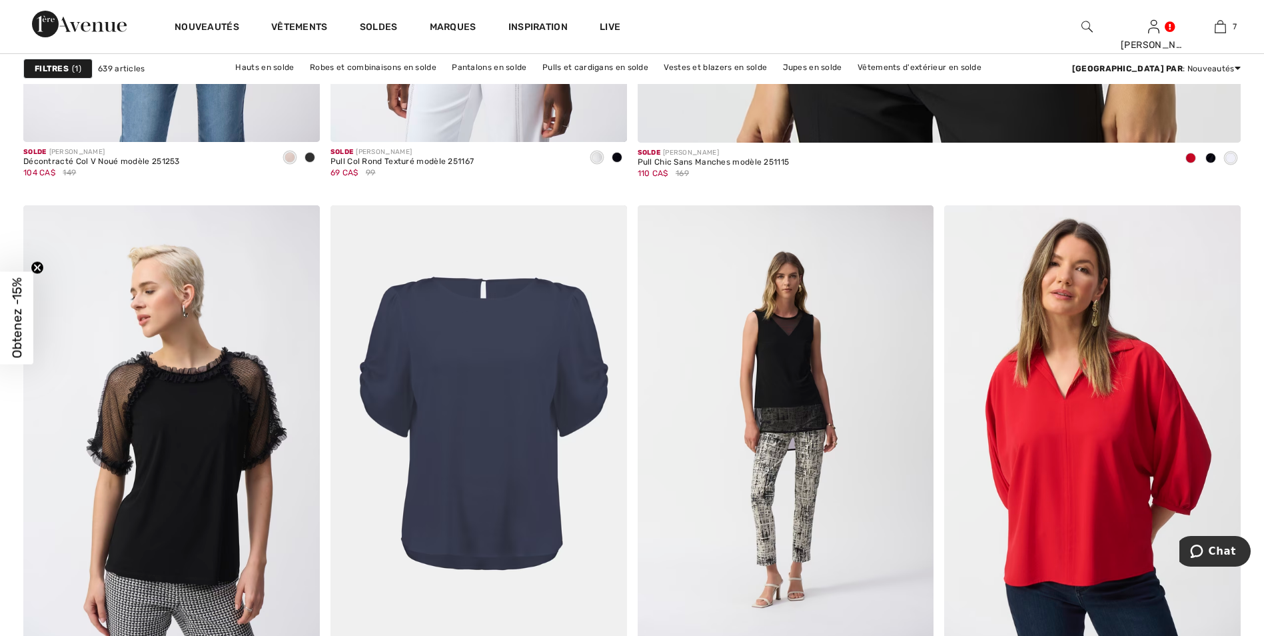
scroll to position [1066, 0]
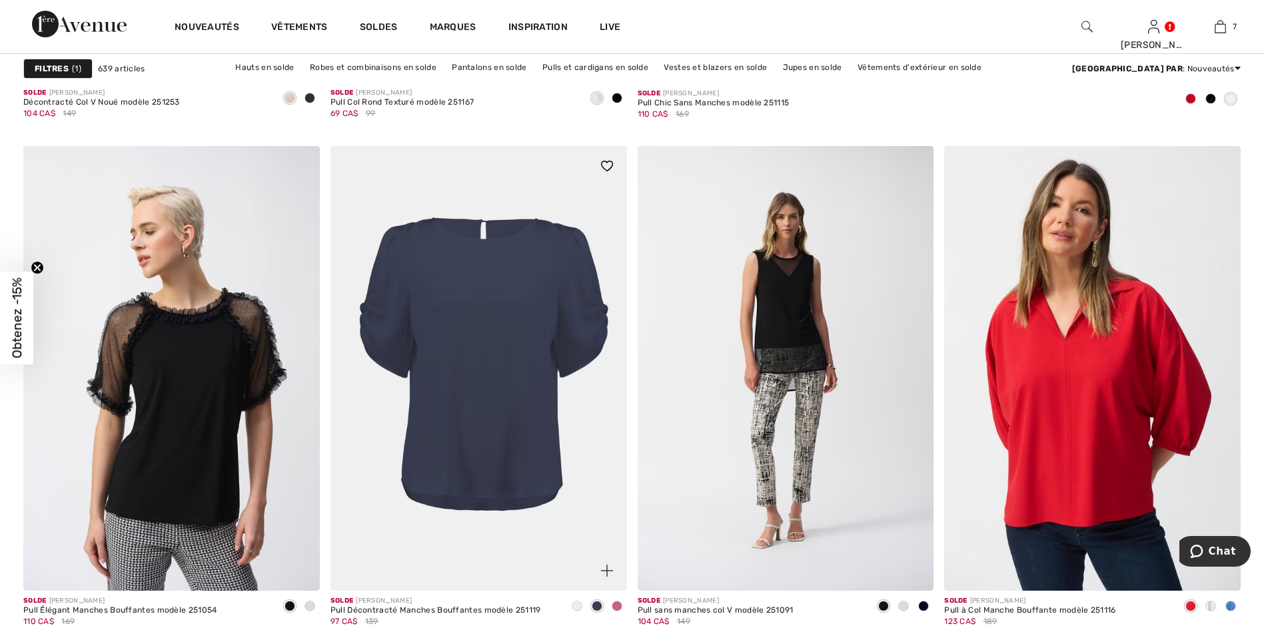
click at [620, 604] on span at bounding box center [617, 606] width 11 height 11
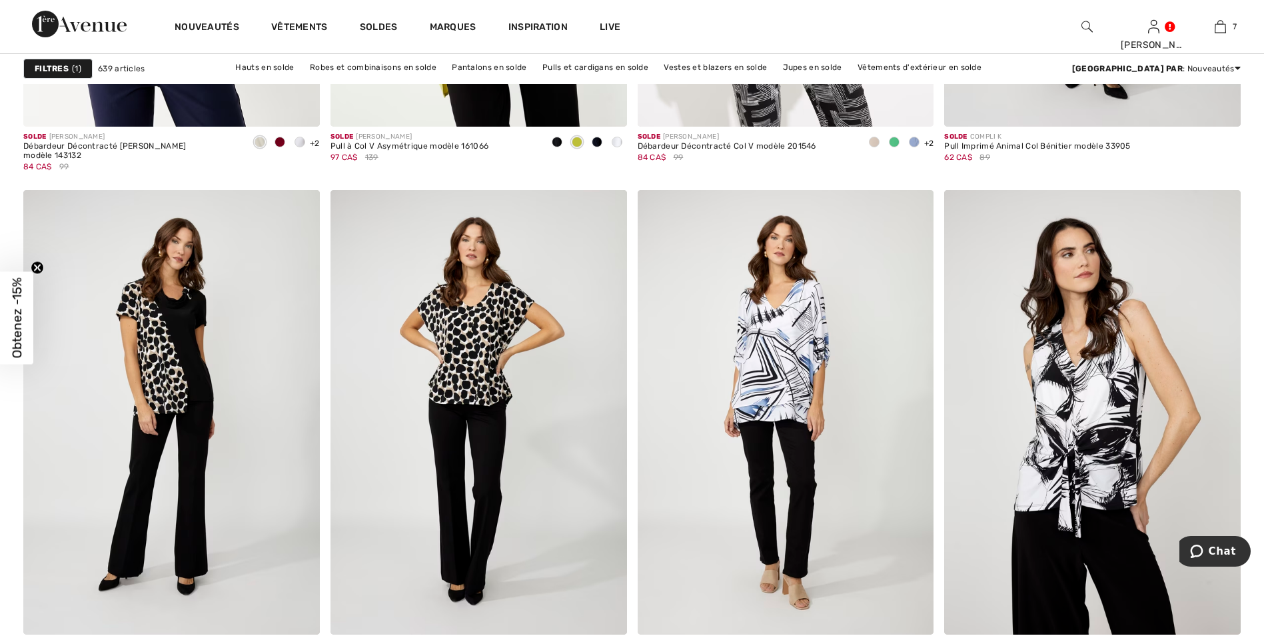
scroll to position [7199, 0]
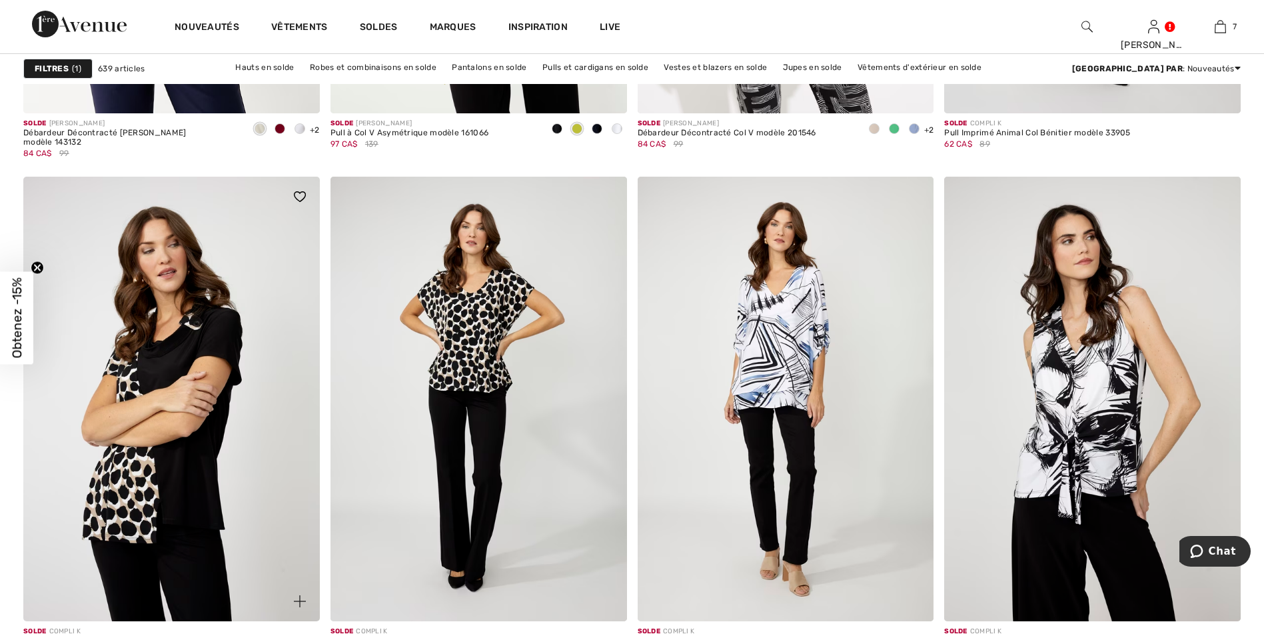
click at [165, 387] on img at bounding box center [171, 399] width 297 height 445
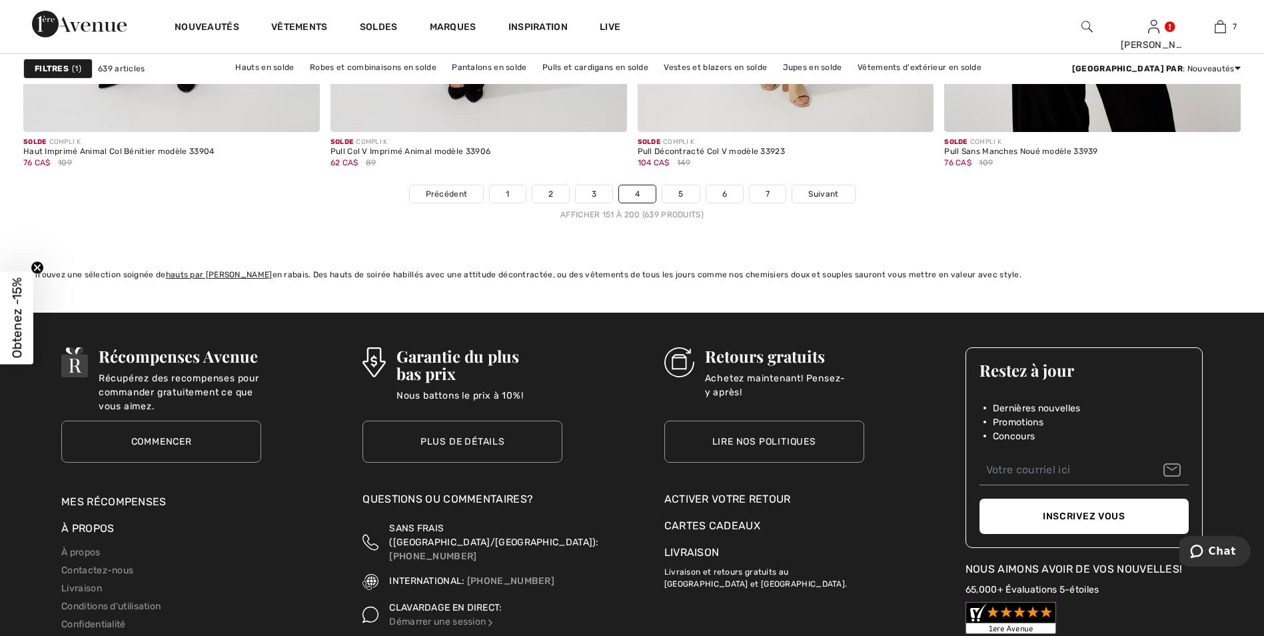
scroll to position [7732, 0]
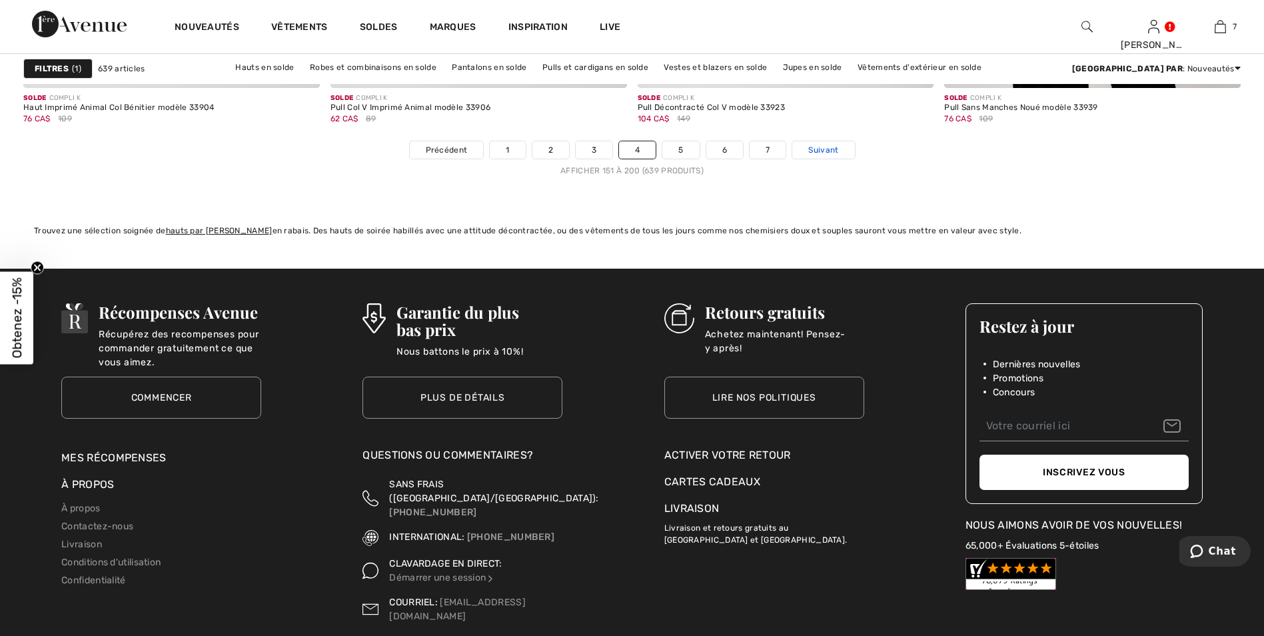
click at [827, 152] on span "Suivant" at bounding box center [824, 150] width 30 height 12
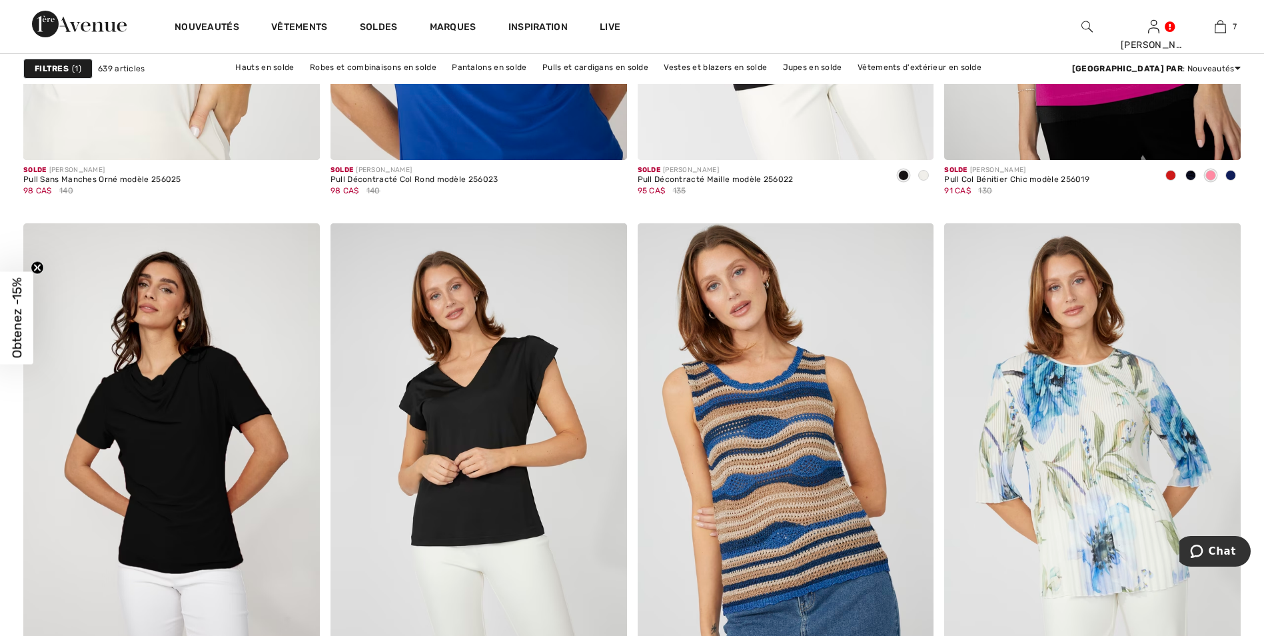
scroll to position [6732, 0]
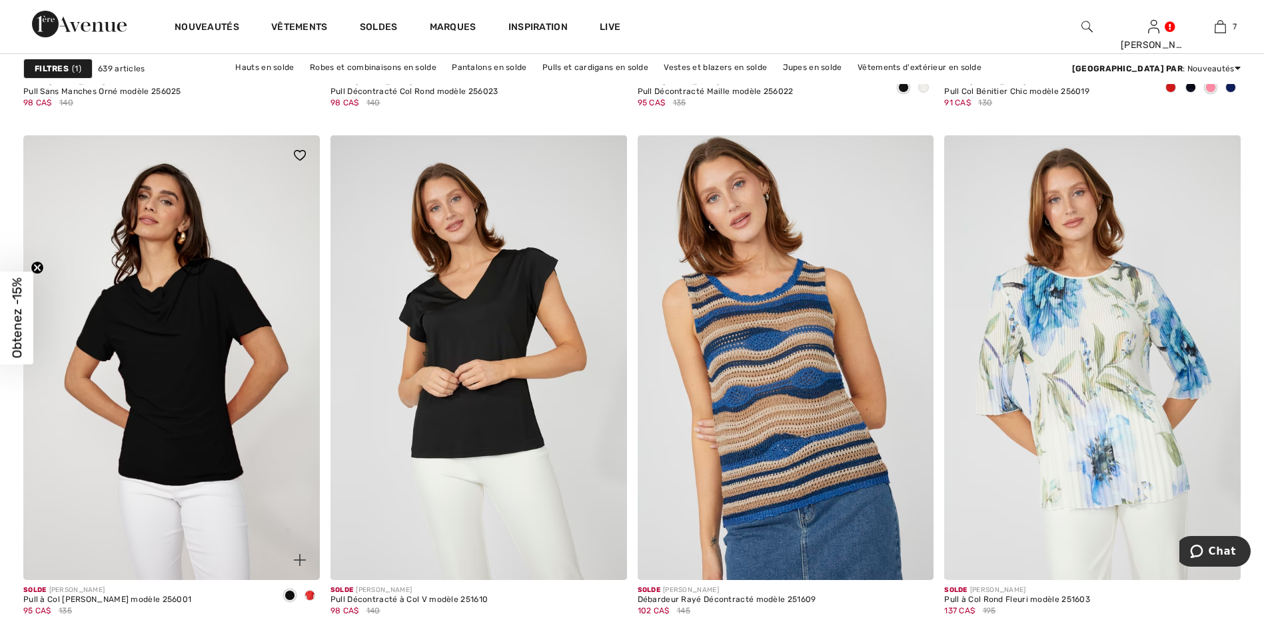
click at [307, 595] on span at bounding box center [310, 595] width 11 height 11
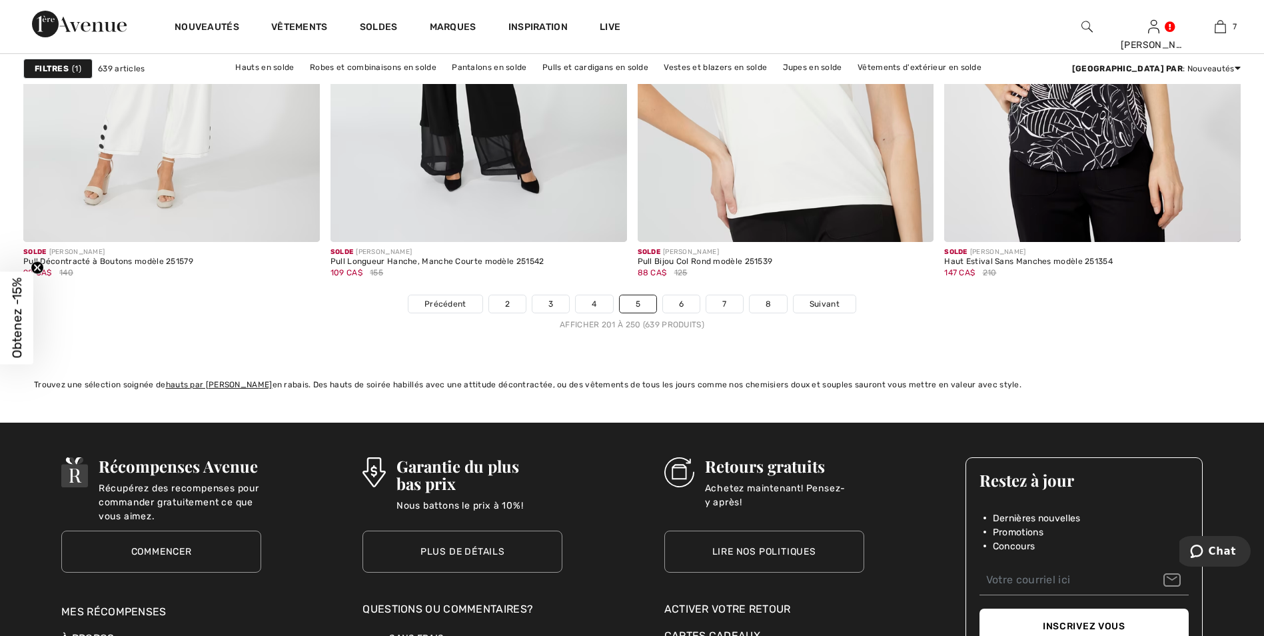
scroll to position [7665, 0]
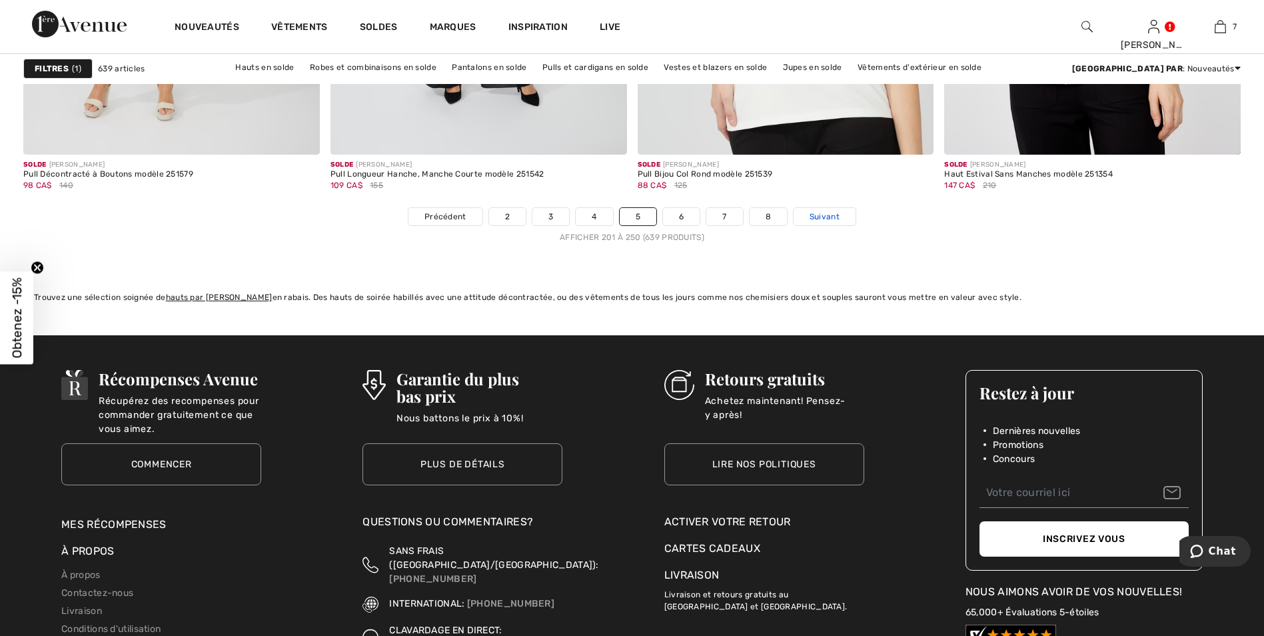
click at [831, 217] on span "Suivant" at bounding box center [825, 217] width 30 height 12
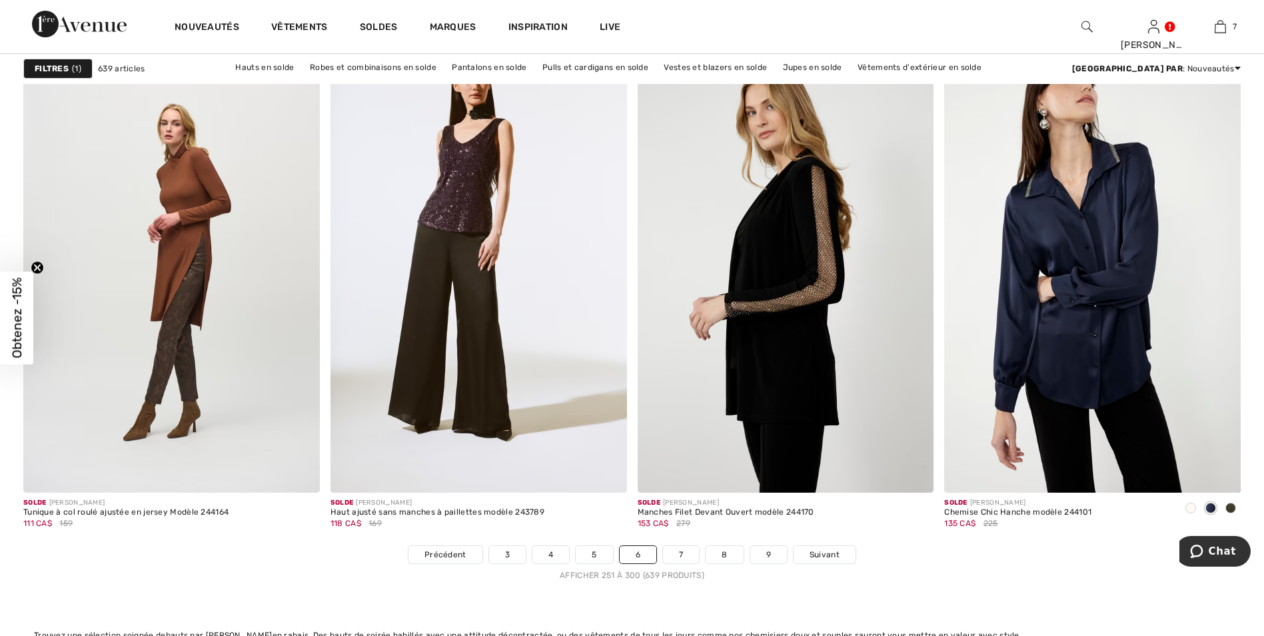
scroll to position [7332, 0]
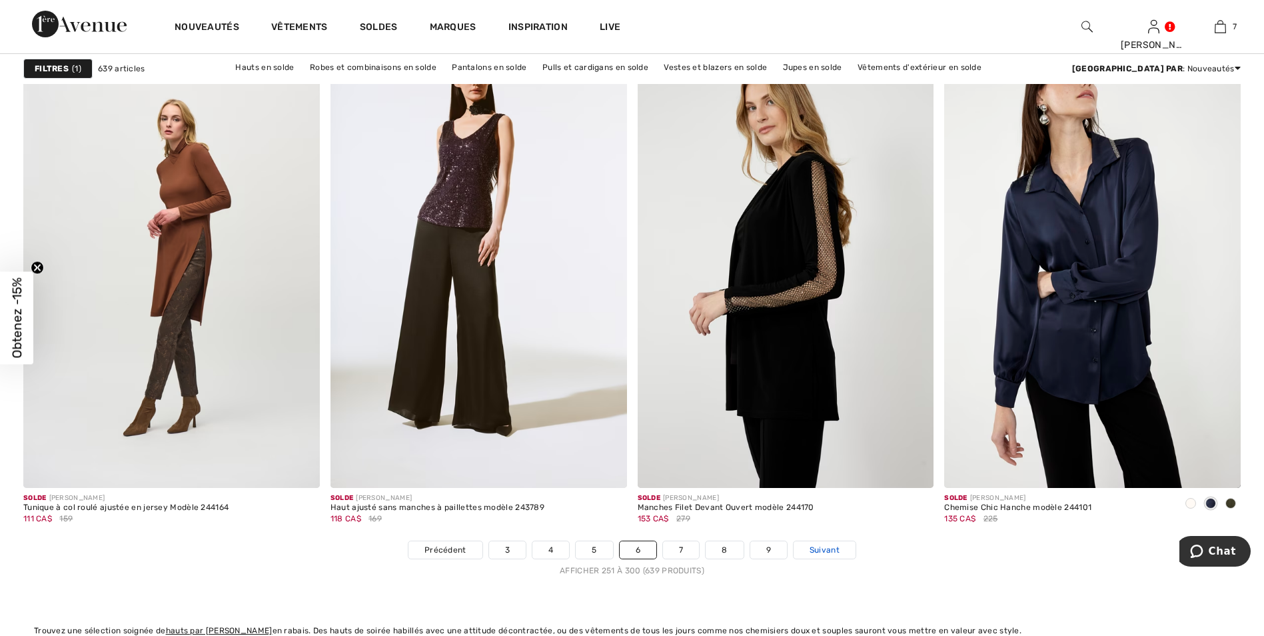
click at [821, 546] on span "Suivant" at bounding box center [825, 550] width 30 height 12
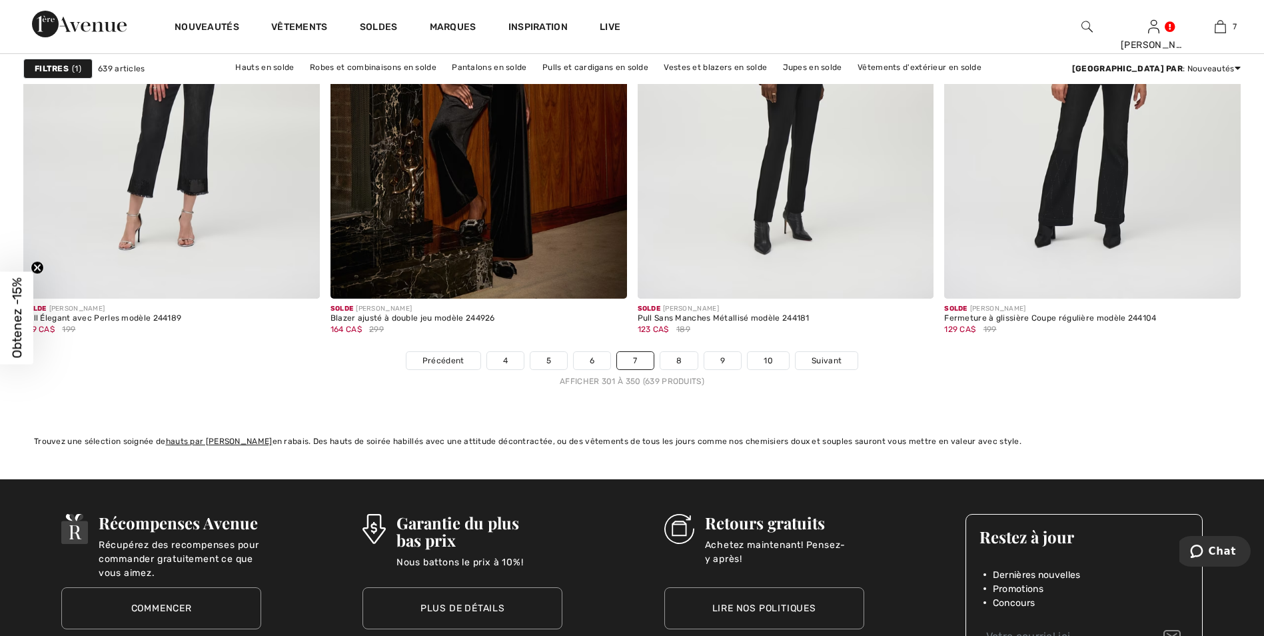
scroll to position [7665, 0]
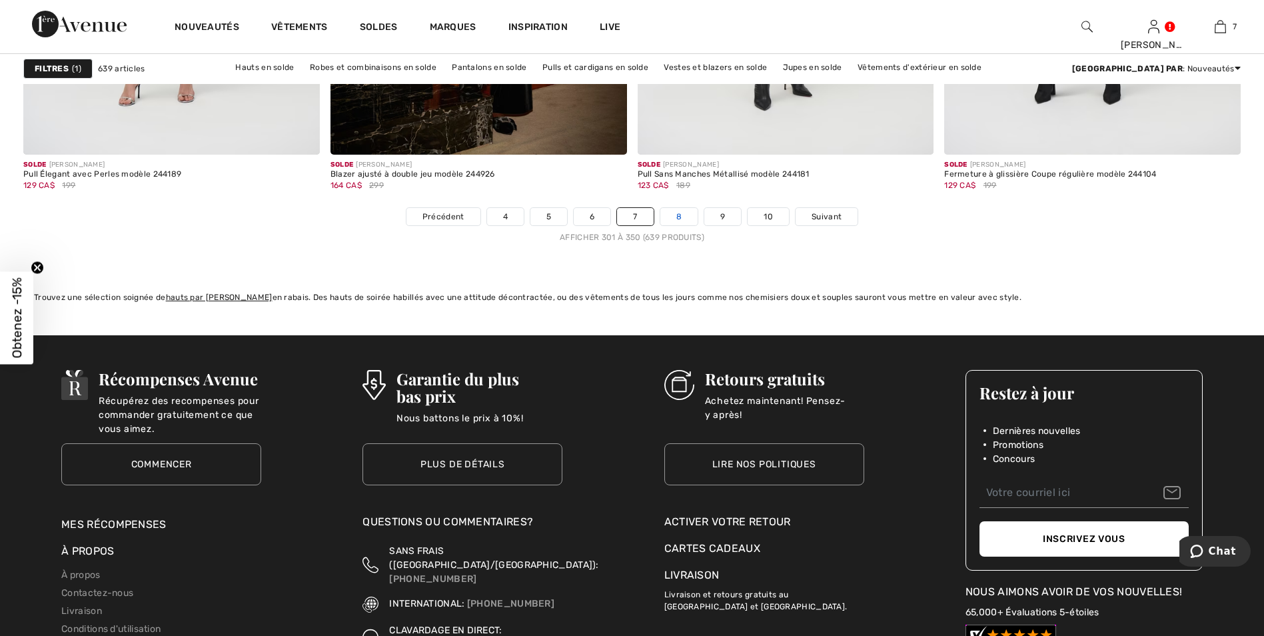
click at [684, 219] on link "8" at bounding box center [679, 216] width 37 height 17
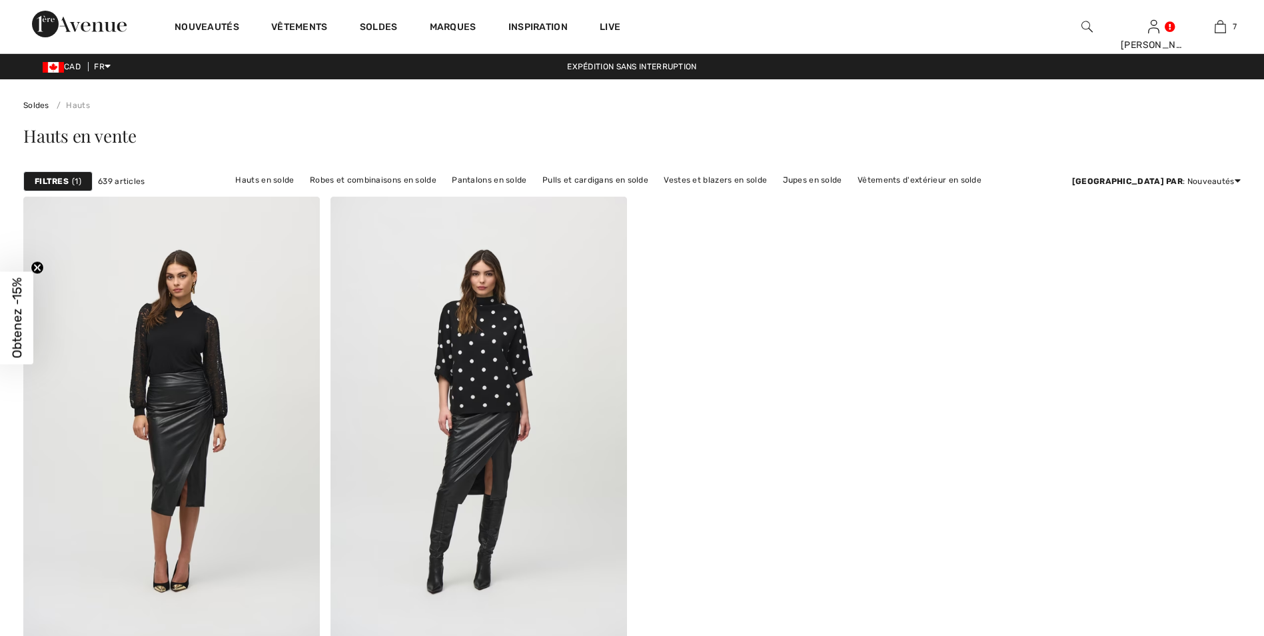
checkbox input "true"
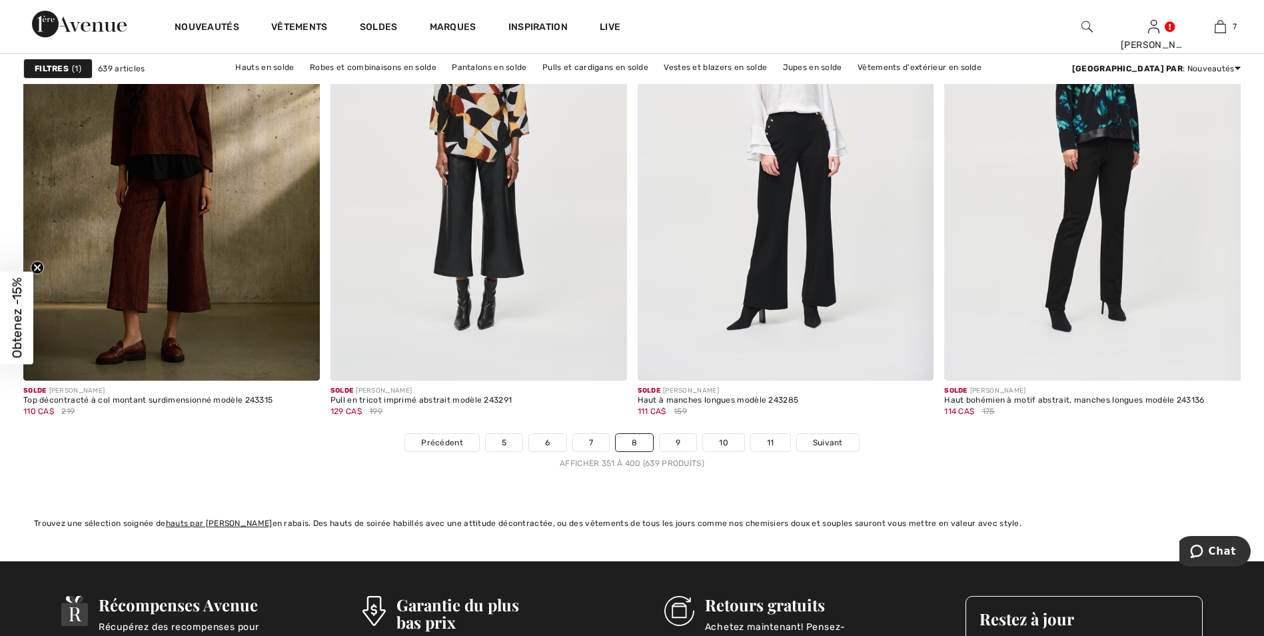
scroll to position [7599, 0]
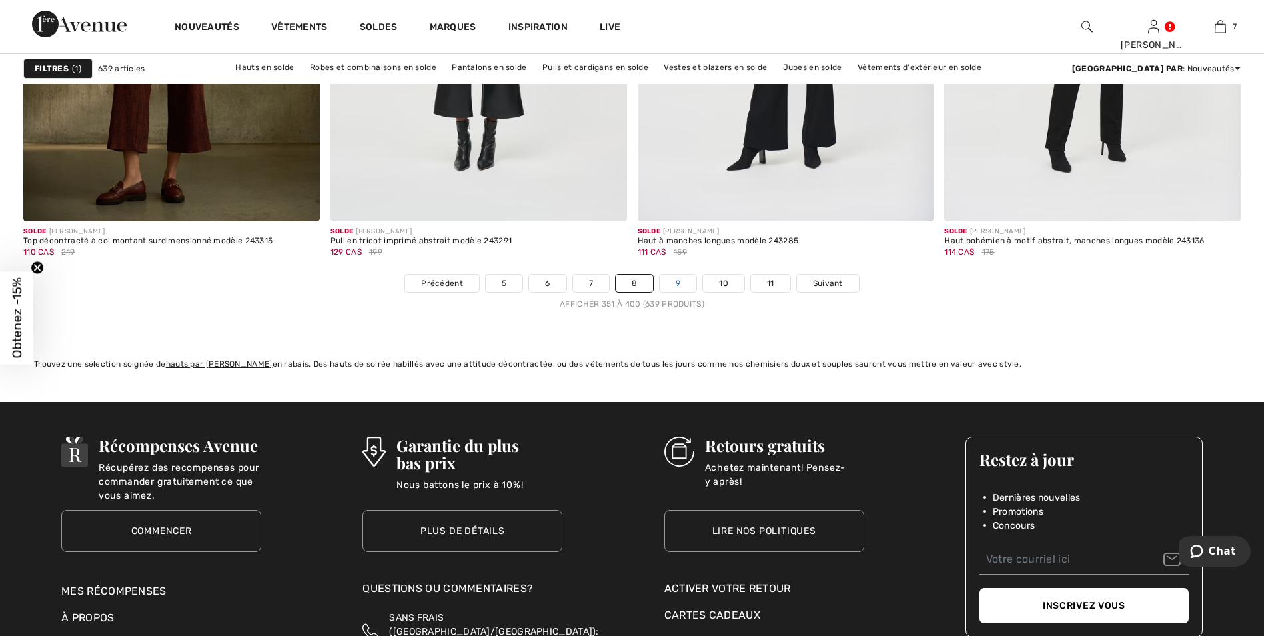
click at [681, 279] on link "9" at bounding box center [678, 283] width 37 height 17
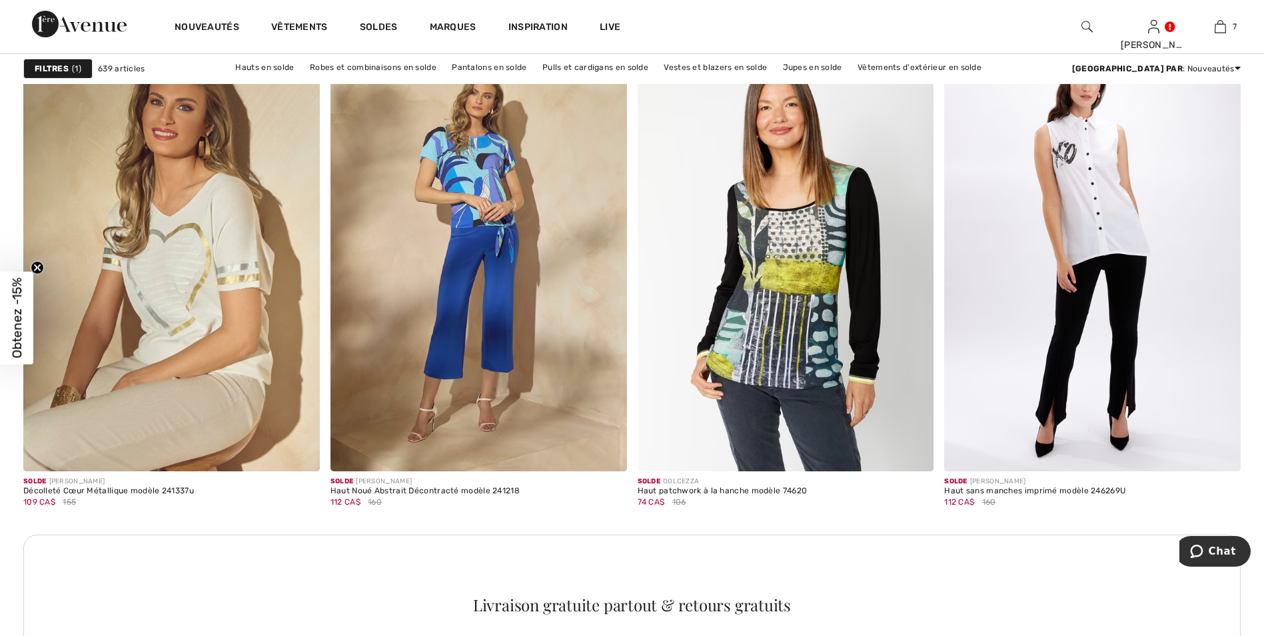
scroll to position [3466, 0]
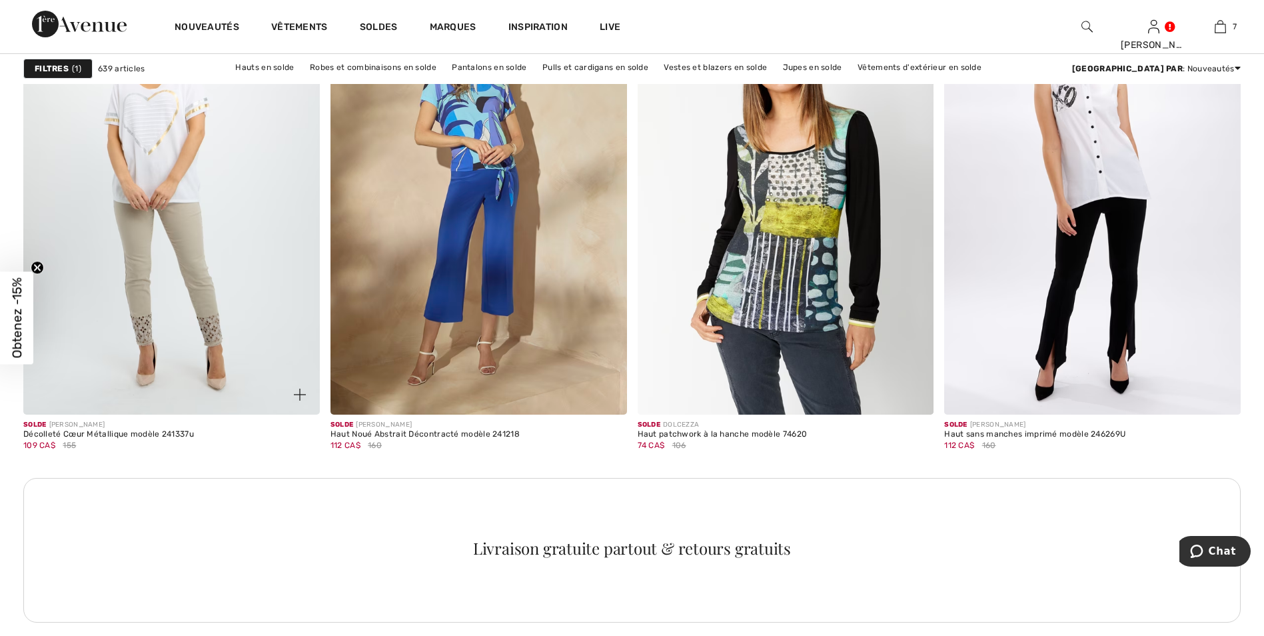
click at [158, 173] on img at bounding box center [171, 192] width 297 height 445
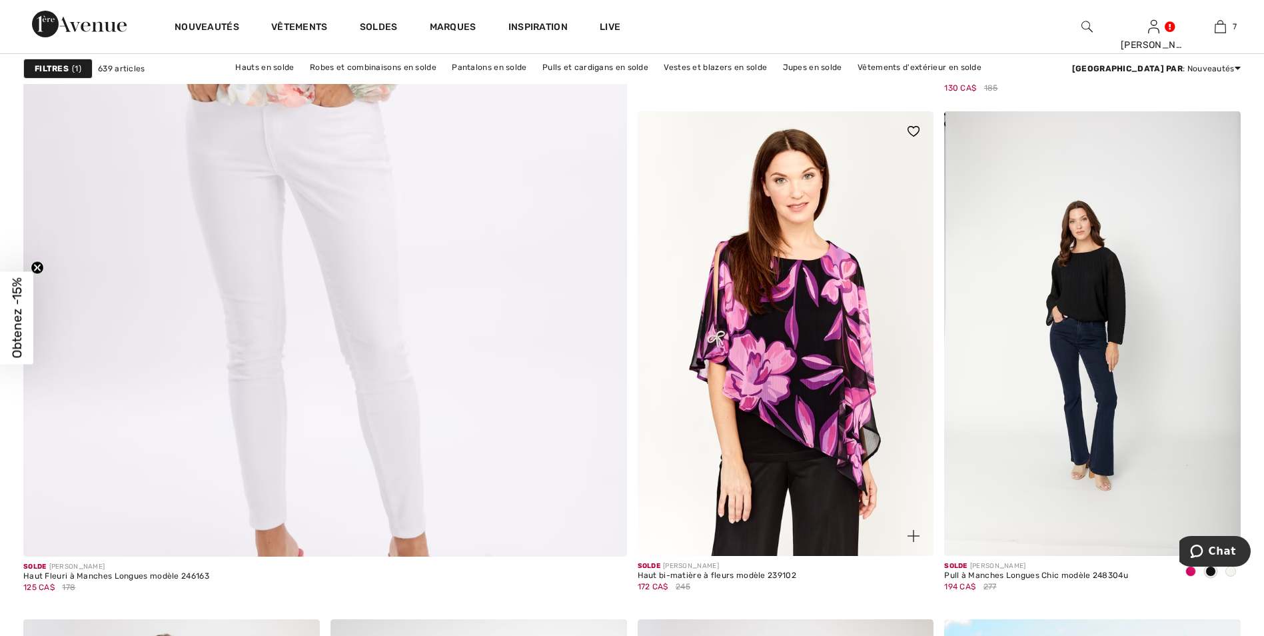
scroll to position [4199, 0]
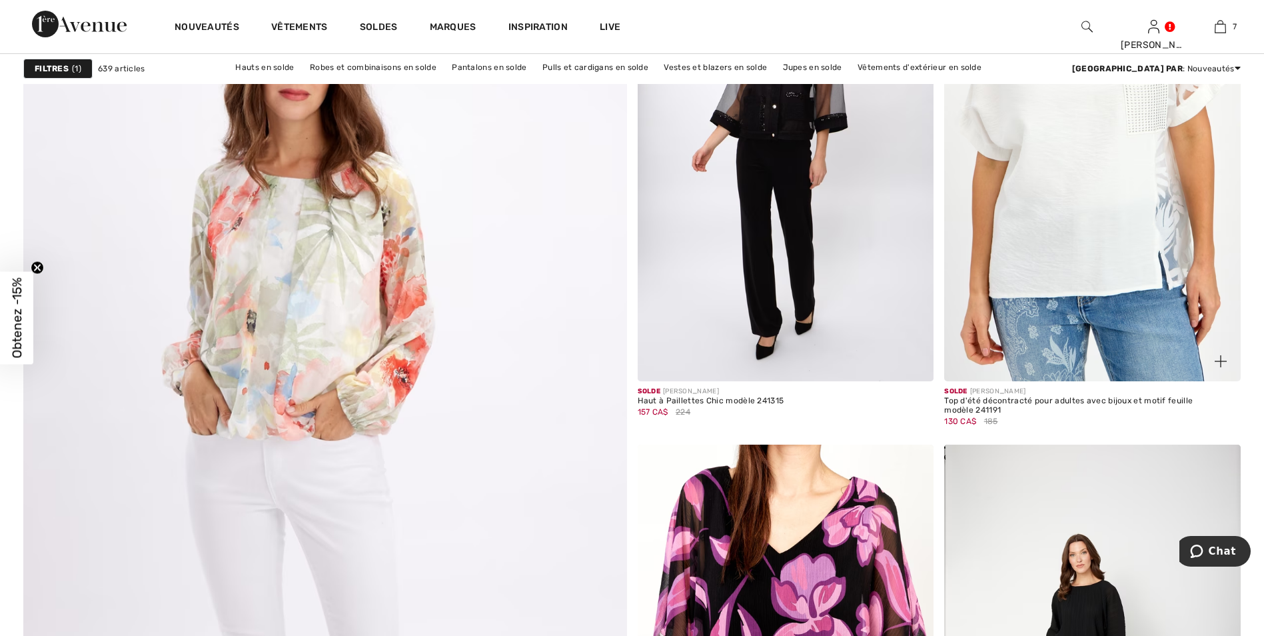
click at [1066, 155] on img at bounding box center [1092, 159] width 297 height 445
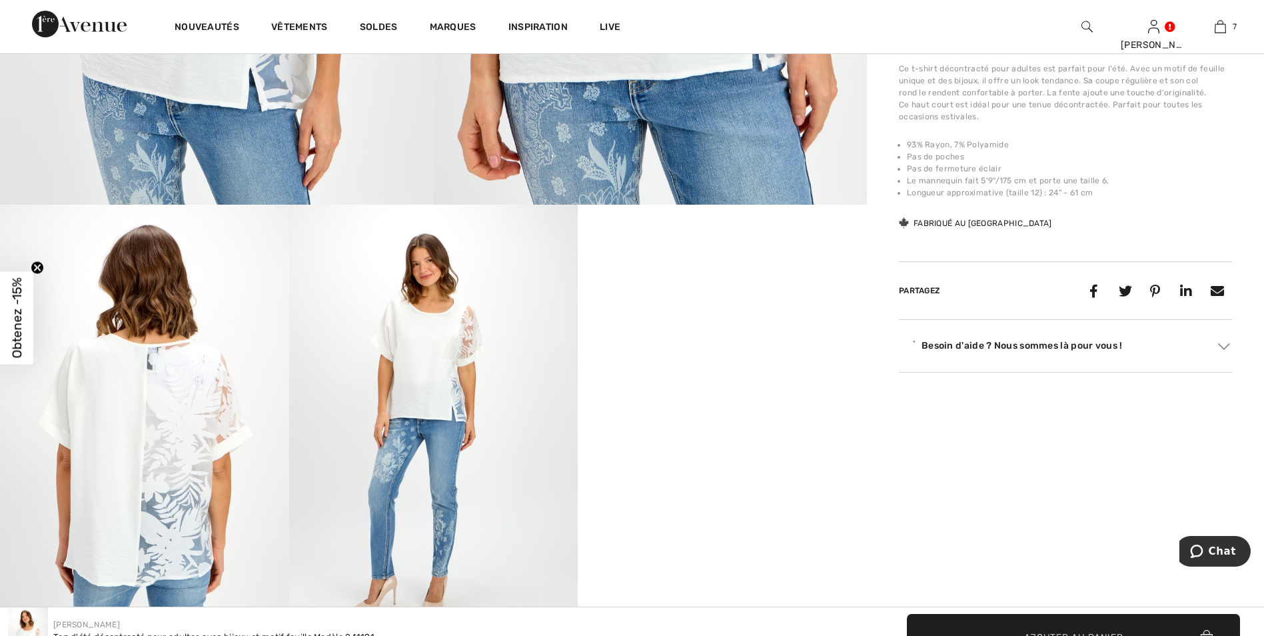
scroll to position [533, 0]
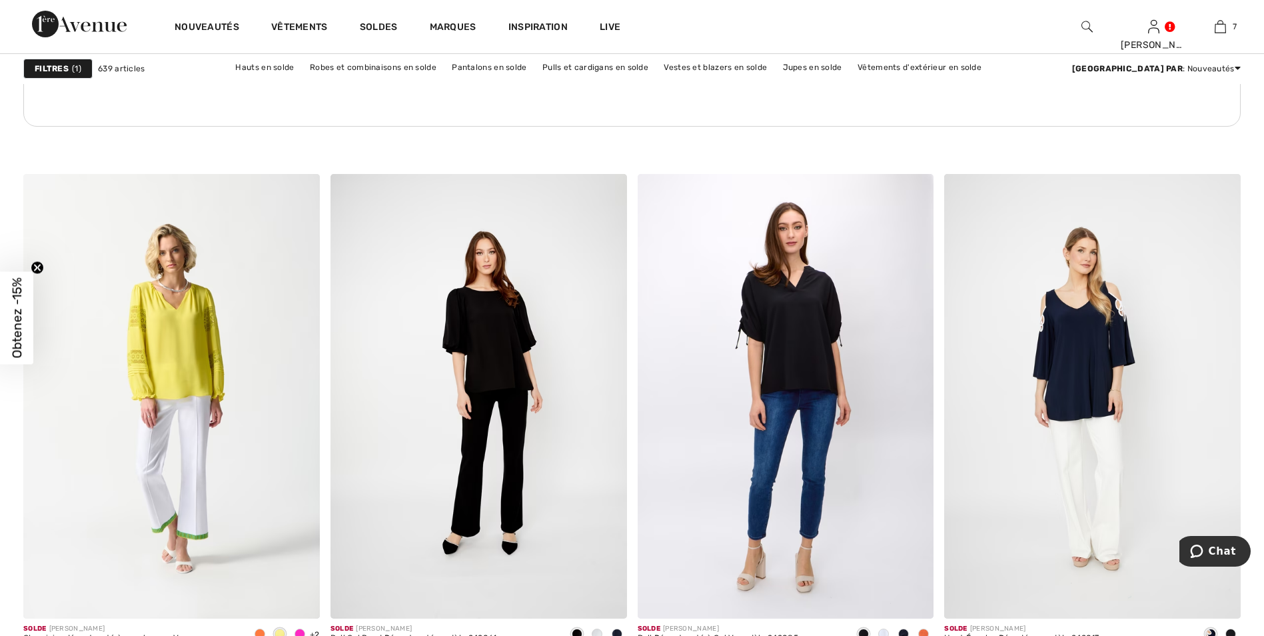
scroll to position [6266, 0]
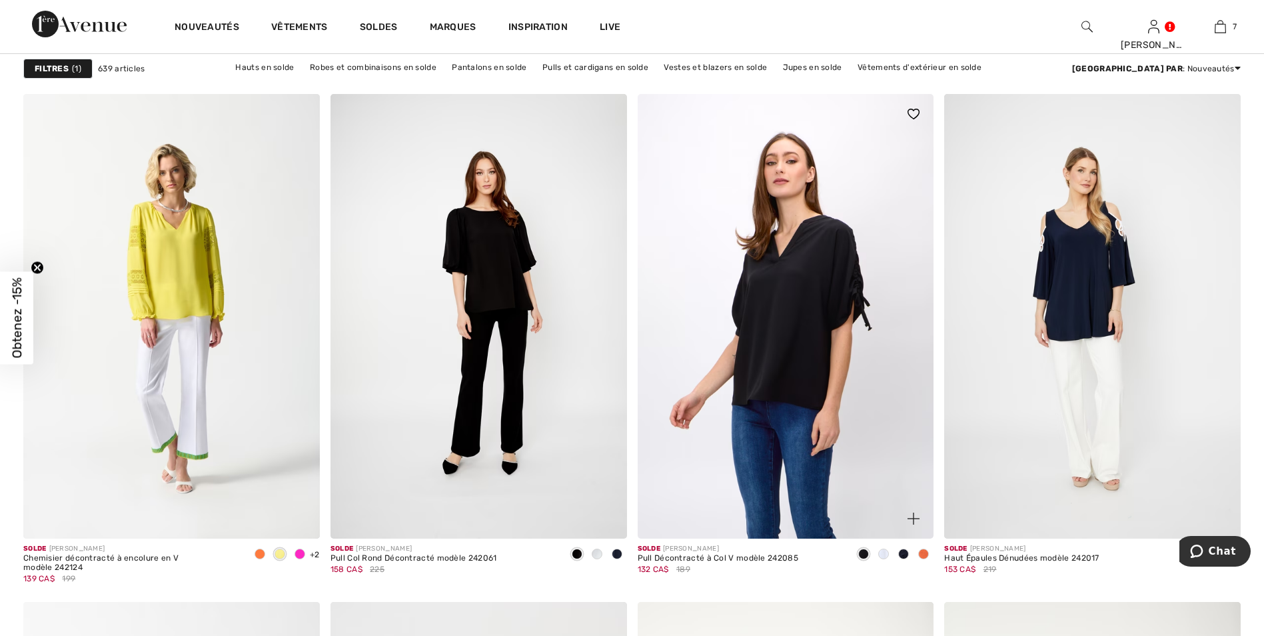
click at [799, 282] on img at bounding box center [786, 316] width 297 height 445
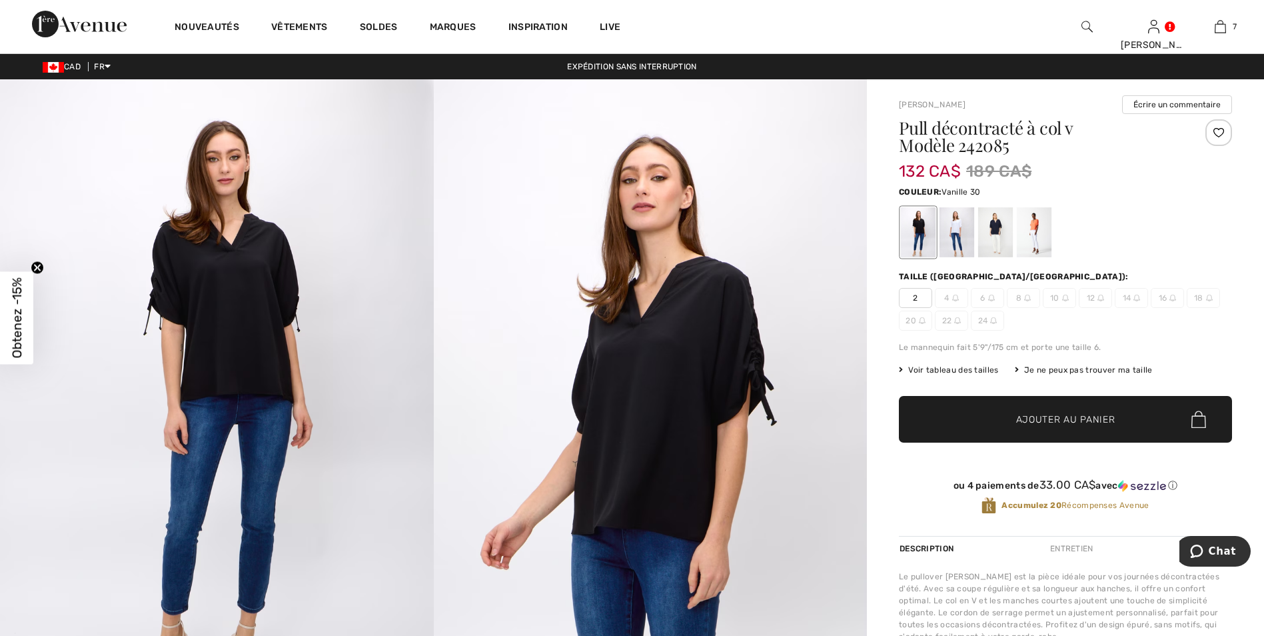
click at [956, 227] on div at bounding box center [957, 232] width 35 height 50
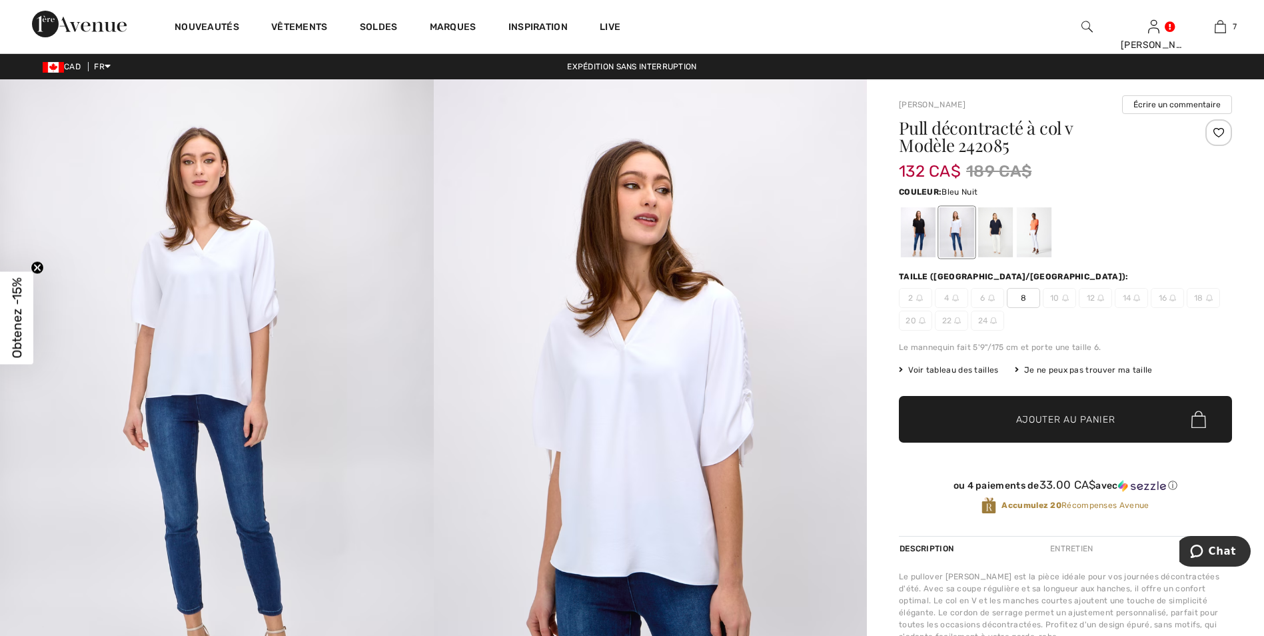
click at [997, 224] on div at bounding box center [995, 232] width 35 height 50
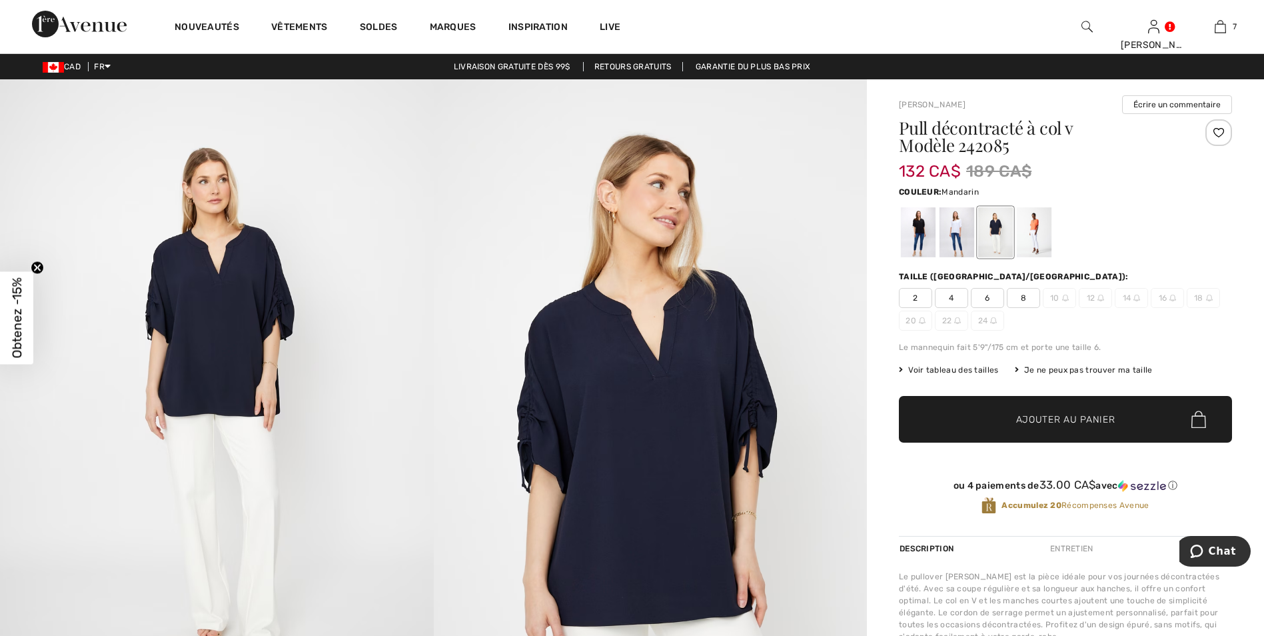
click at [1036, 225] on div at bounding box center [1034, 232] width 35 height 50
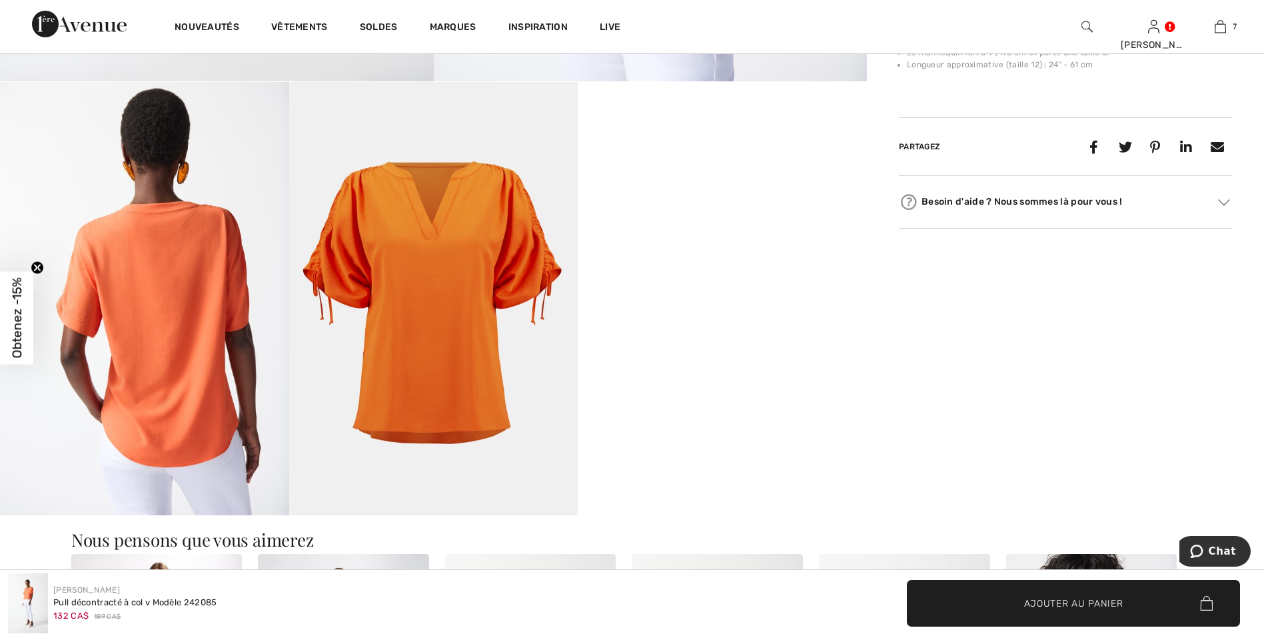
scroll to position [667, 0]
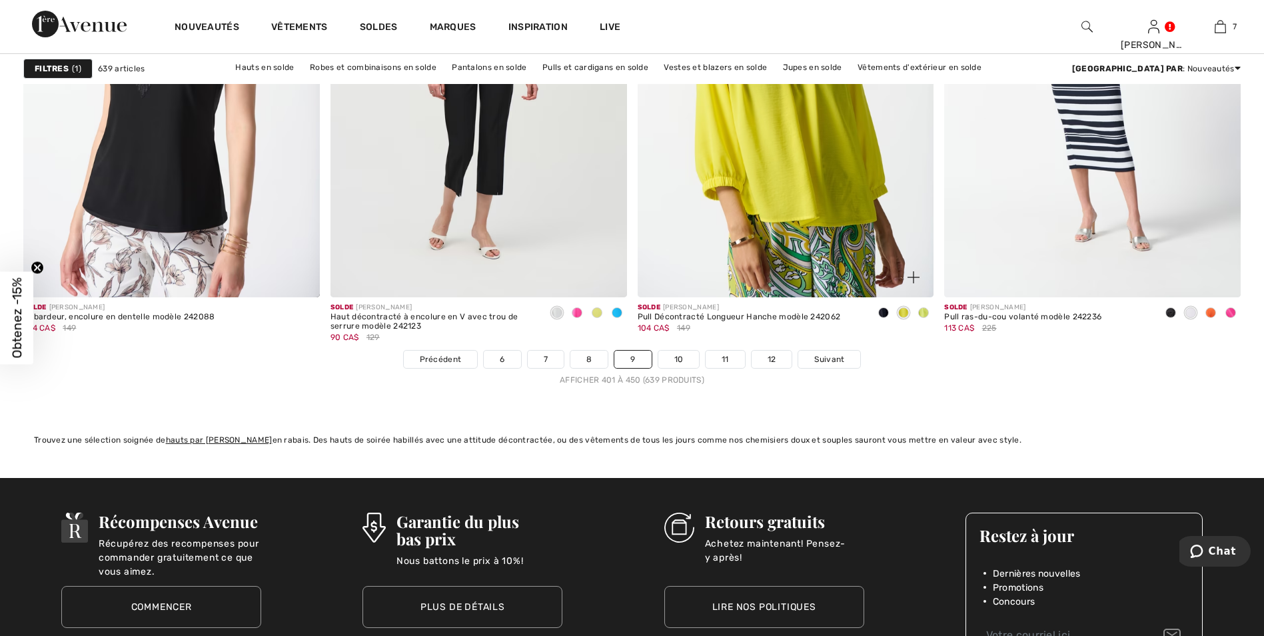
scroll to position [7532, 0]
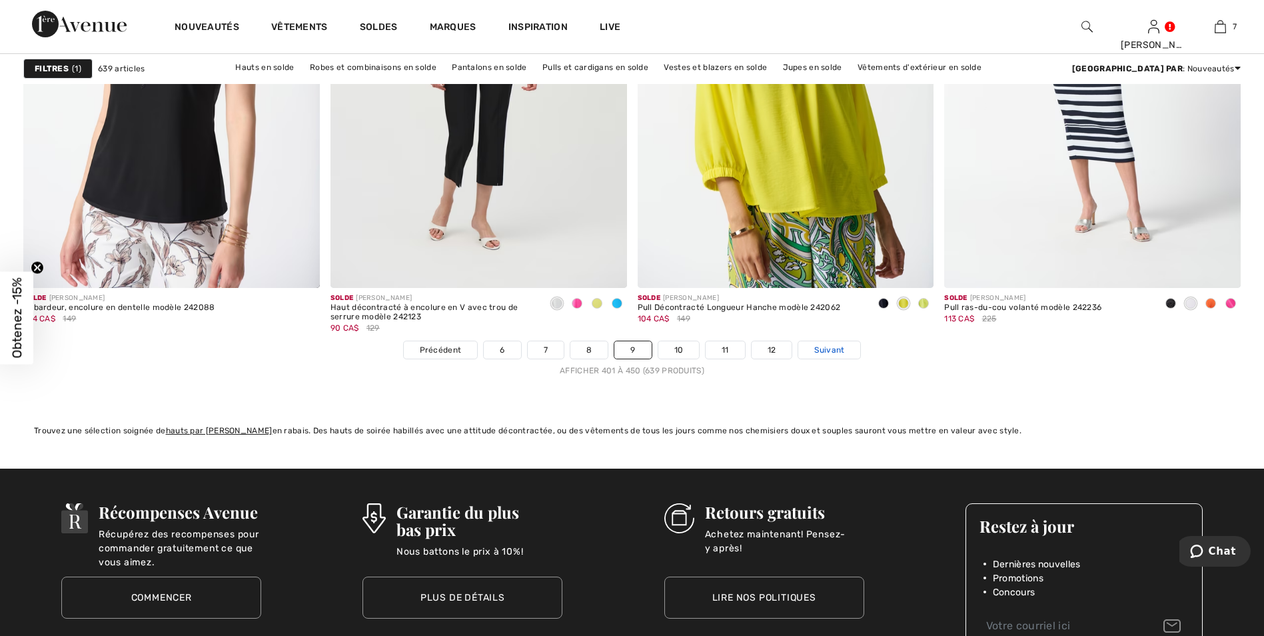
click at [840, 346] on span "Suivant" at bounding box center [830, 350] width 30 height 12
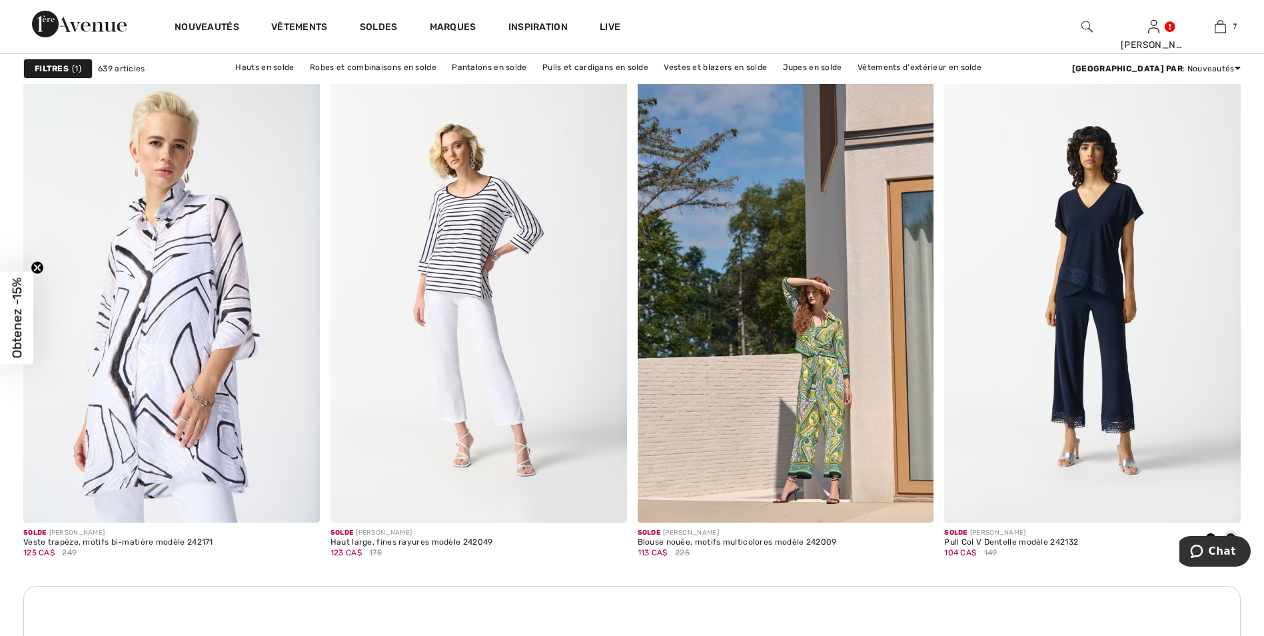
scroll to position [1666, 0]
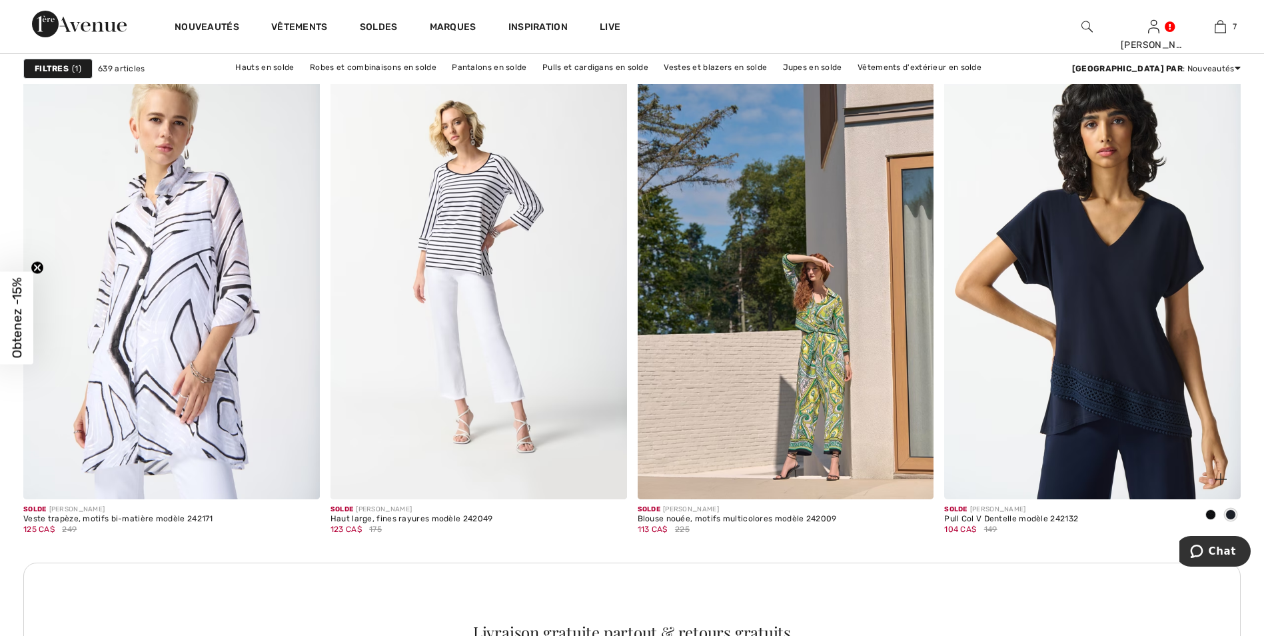
click at [1110, 297] on img at bounding box center [1092, 276] width 297 height 445
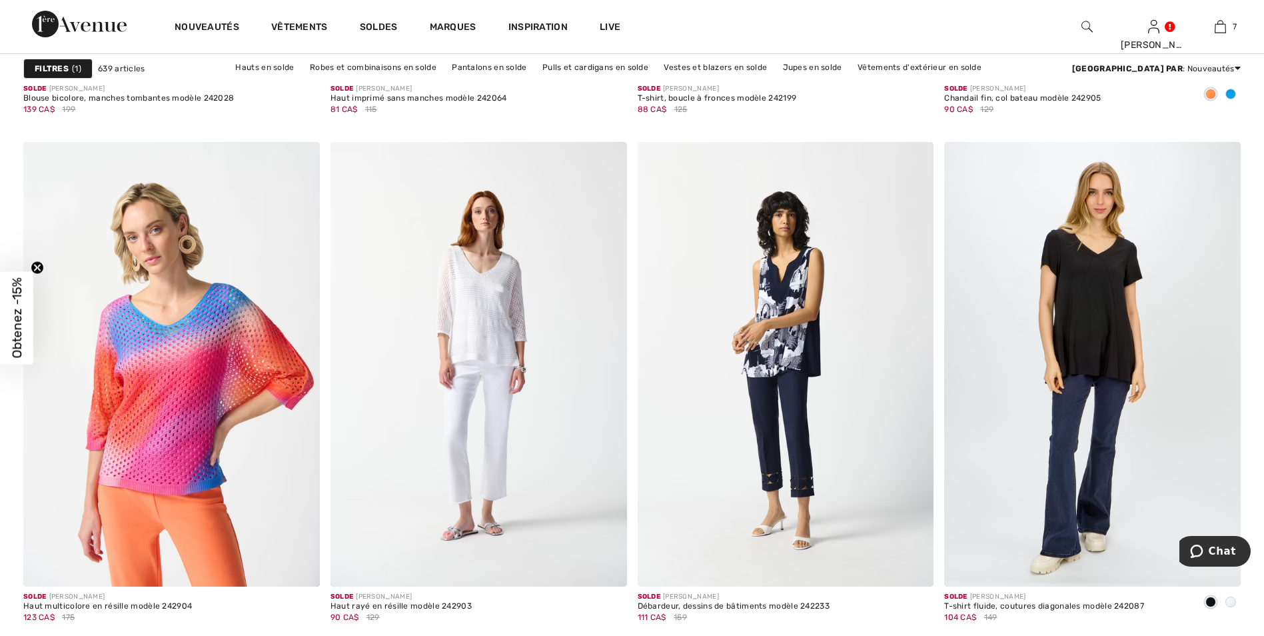
scroll to position [2799, 0]
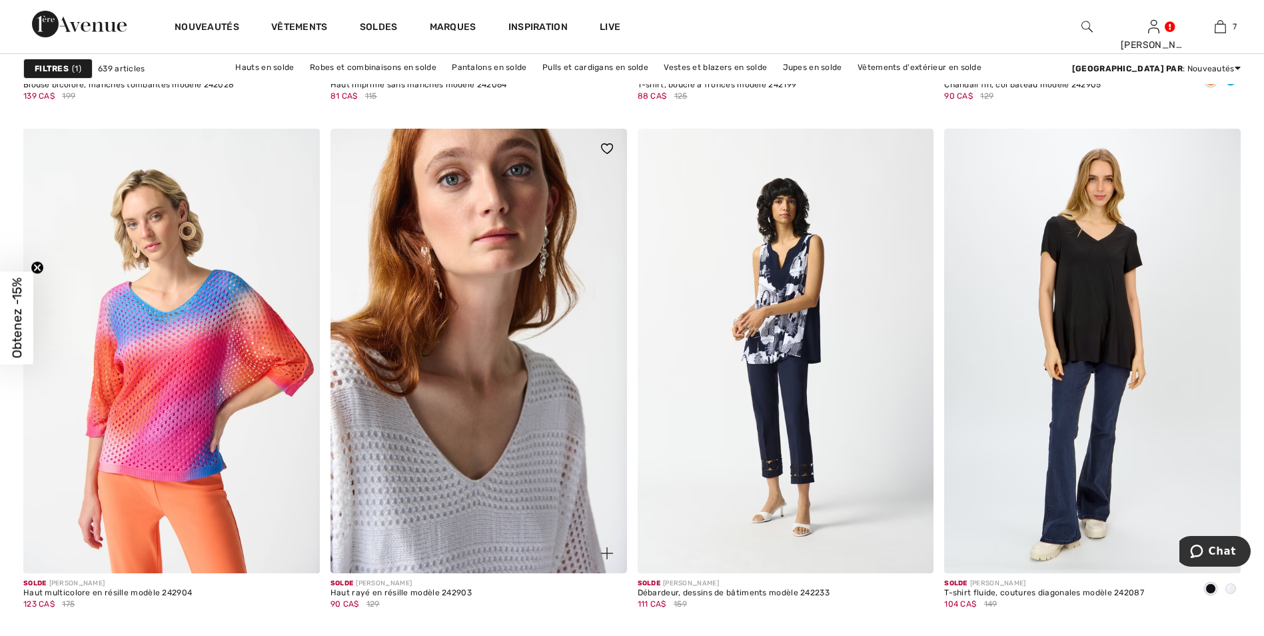
click at [519, 367] on img at bounding box center [479, 351] width 297 height 445
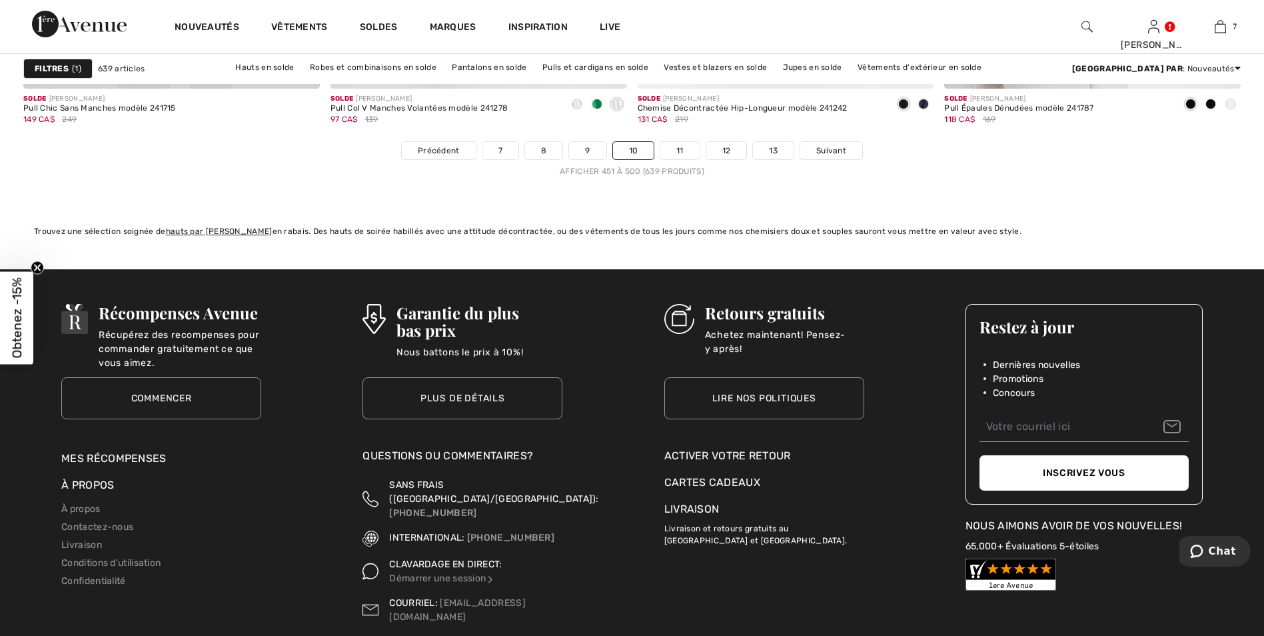
scroll to position [7732, 0]
click at [830, 146] on span "Suivant" at bounding box center [832, 150] width 30 height 12
